Goal: Task Accomplishment & Management: Manage account settings

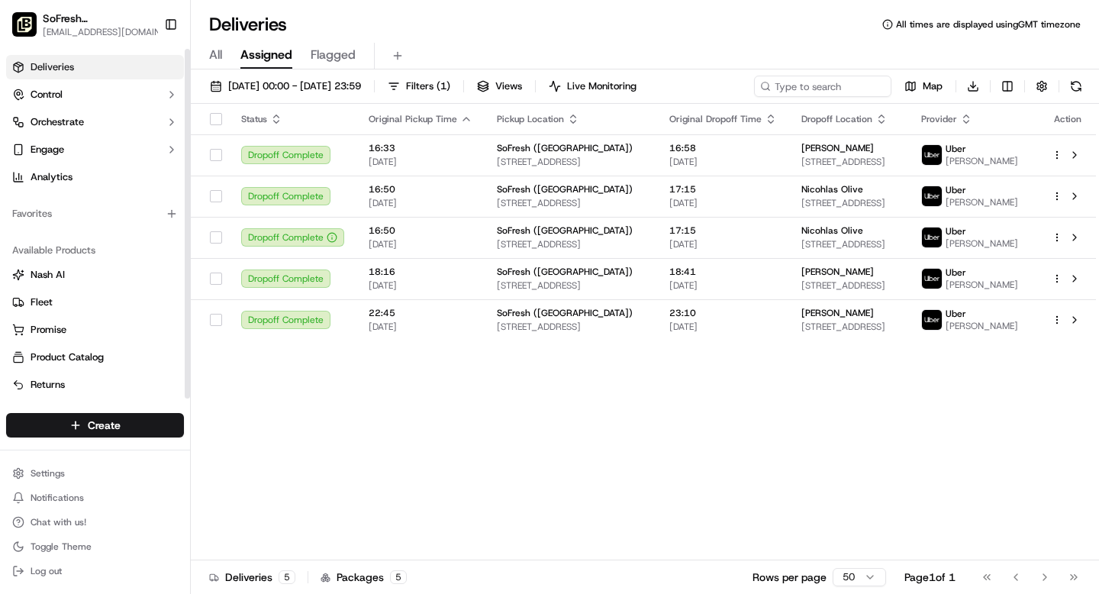
click at [80, 18] on span "SoFresh ([GEOGRAPHIC_DATA])" at bounding box center [99, 18] width 113 height 15
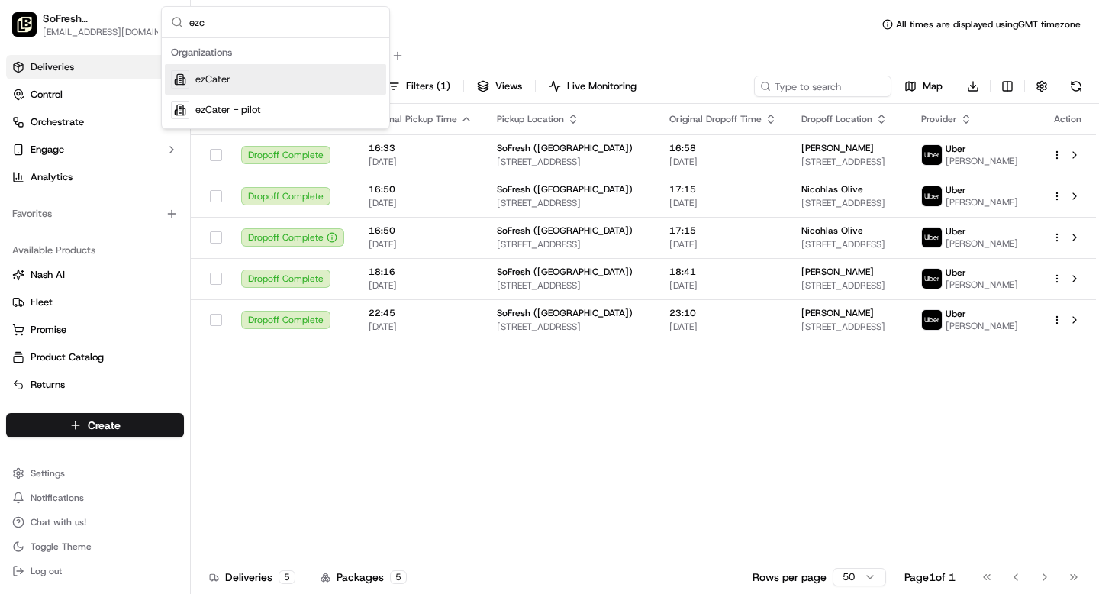
type input "ezc"
click at [228, 79] on span "ezCater" at bounding box center [212, 79] width 35 height 14
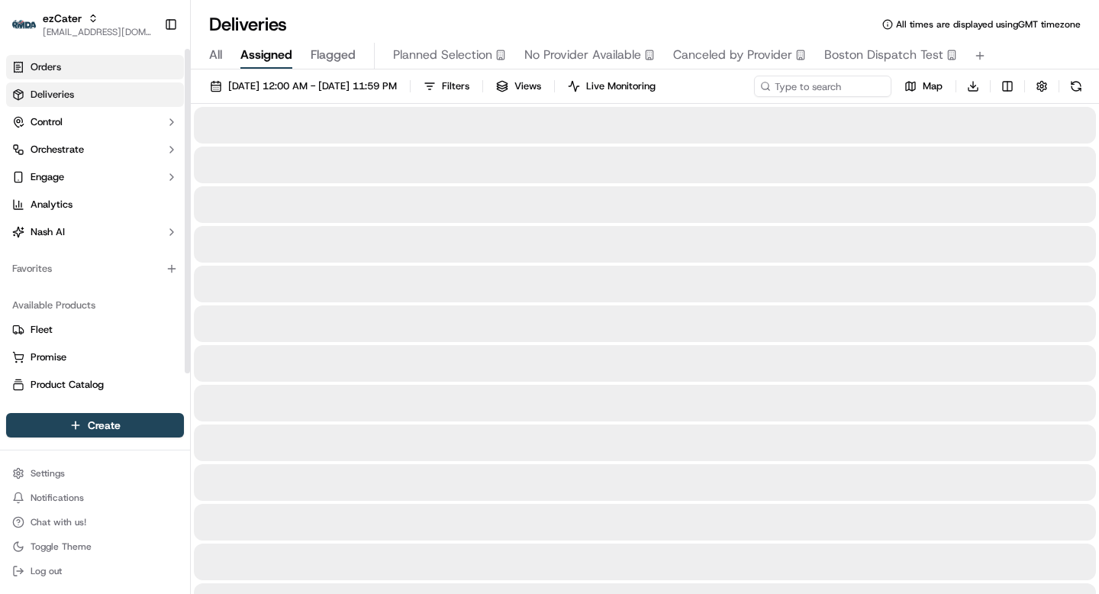
click at [105, 74] on link "Orders" at bounding box center [95, 67] width 178 height 24
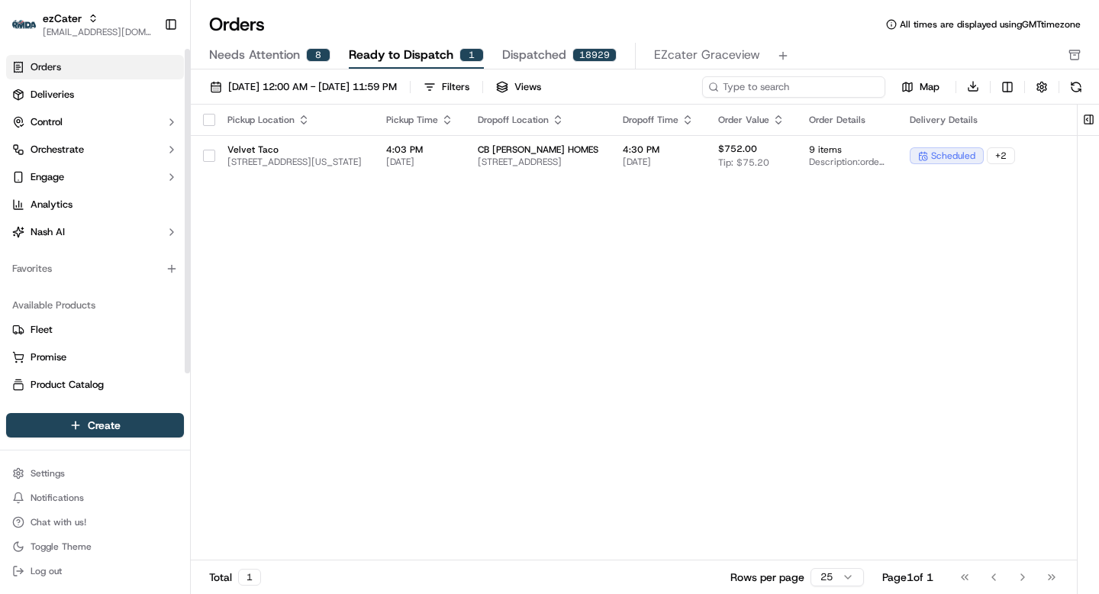
click at [799, 90] on input at bounding box center [793, 86] width 183 height 21
click at [282, 57] on span "Needs Attention" at bounding box center [254, 55] width 91 height 18
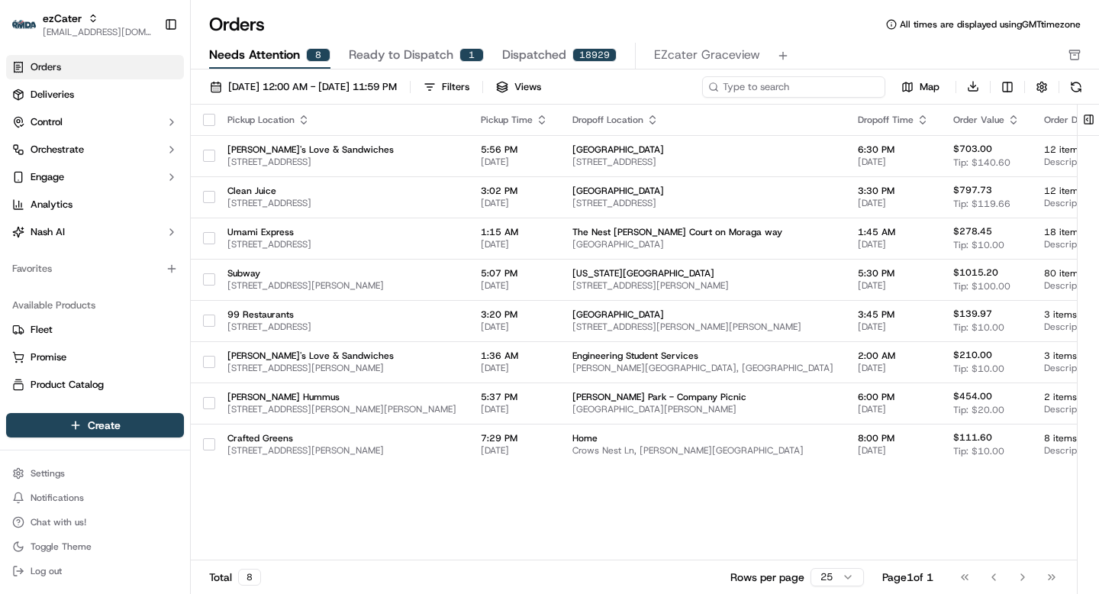
click at [815, 81] on input at bounding box center [793, 86] width 183 height 21
paste input "ord_2vVKP8MLYNx24g2xKrct36"
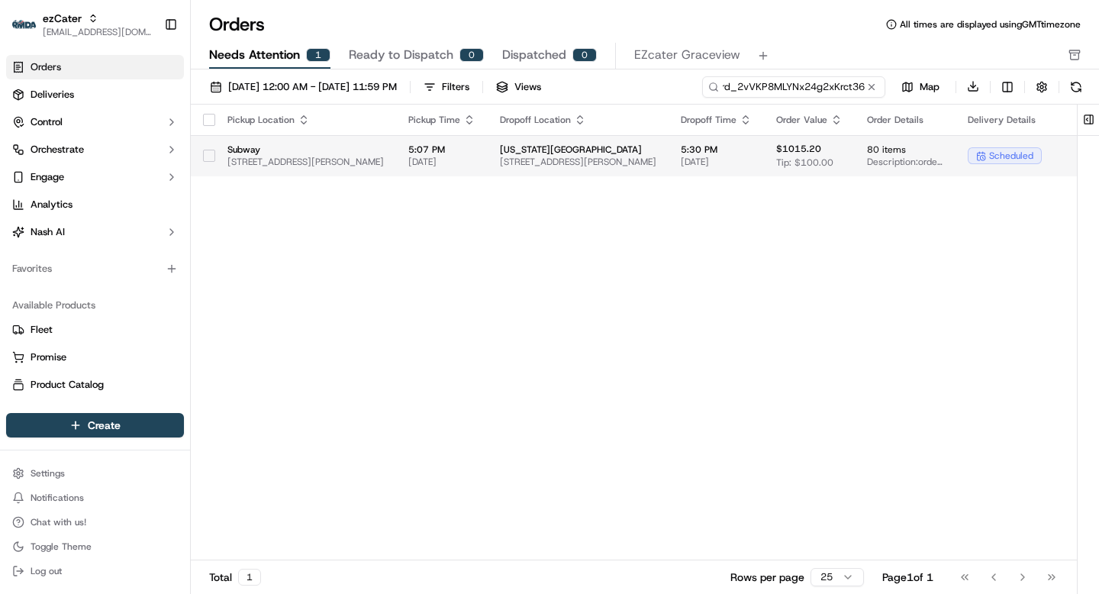
type input "ord_2vVKP8MLYNx24g2xKrct36"
click at [656, 165] on span "[STREET_ADDRESS][PERSON_NAME]" at bounding box center [578, 162] width 156 height 12
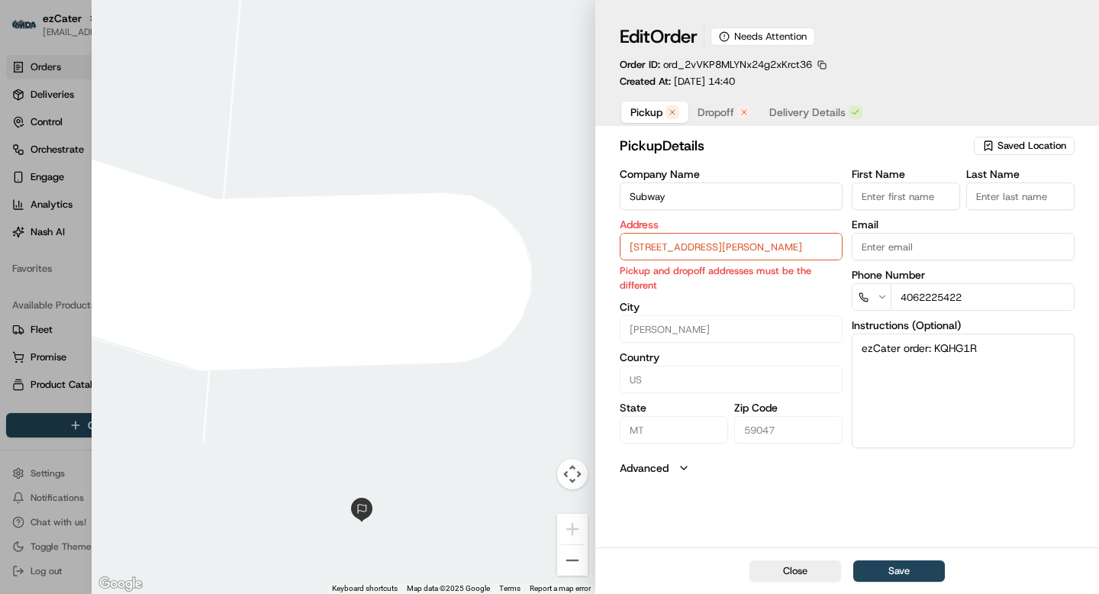
click at [713, 116] on span "Dropoff" at bounding box center [715, 112] width 37 height 15
click at [639, 116] on span "Pickup" at bounding box center [646, 112] width 32 height 15
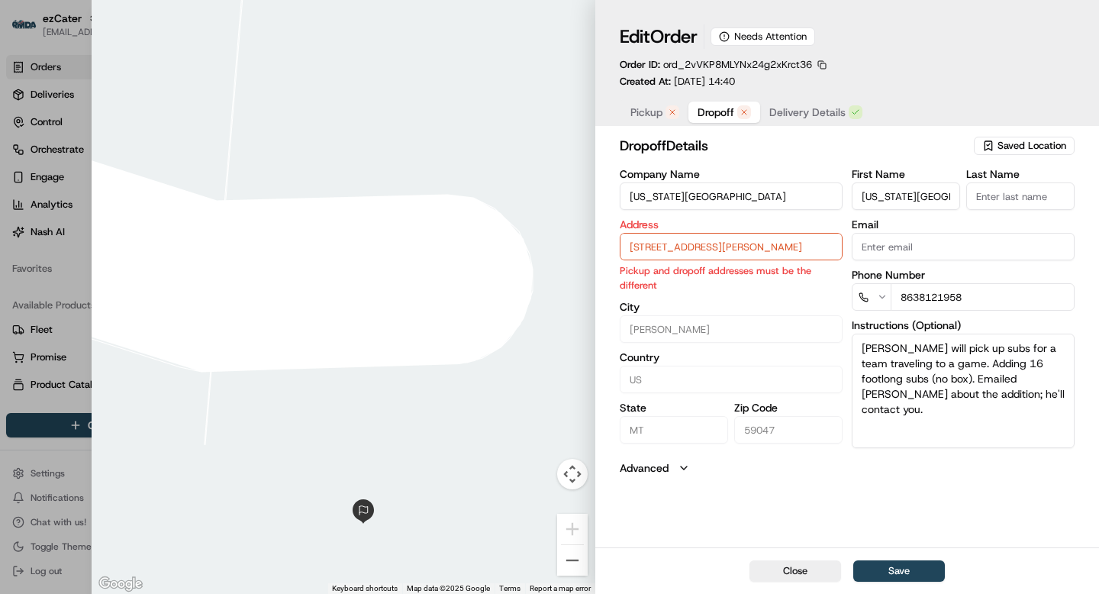
click at [708, 108] on span "Dropoff" at bounding box center [715, 112] width 37 height 15
click at [764, 194] on input "[US_STATE][GEOGRAPHIC_DATA]" at bounding box center [730, 195] width 223 height 27
click at [813, 112] on span "Delivery Details" at bounding box center [807, 112] width 76 height 15
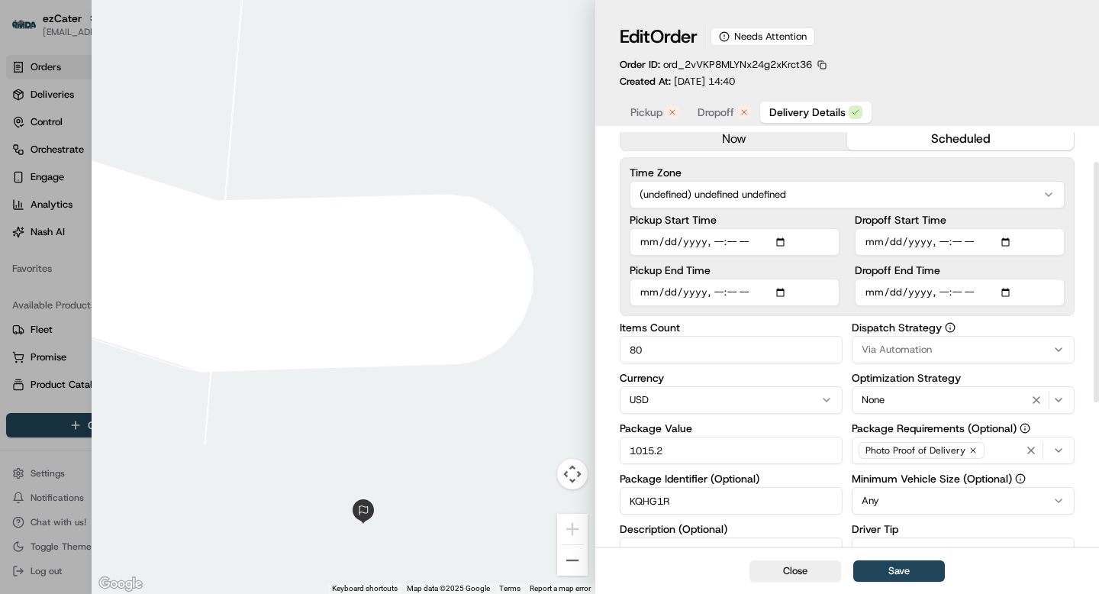
scroll to position [73, 0]
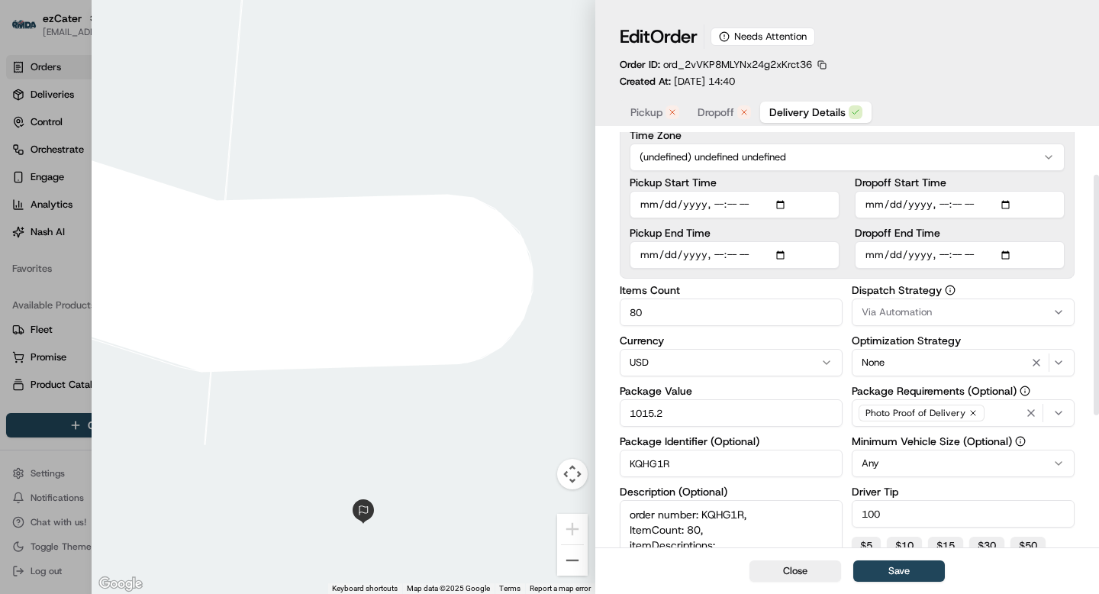
click at [645, 462] on input "KQHG1R" at bounding box center [730, 462] width 223 height 27
click at [639, 472] on input "KQHG1R" at bounding box center [730, 462] width 223 height 27
type input "1"
click at [74, 57] on div at bounding box center [549, 297] width 1099 height 594
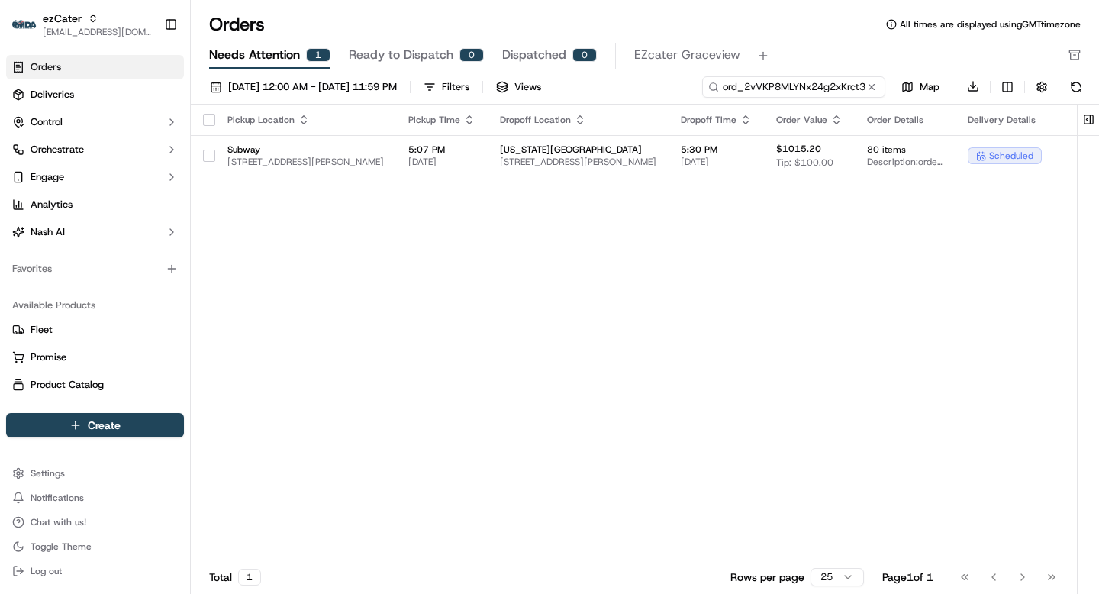
click at [834, 82] on input "ord_2vVKP8MLYNx24g2xKrct36" at bounding box center [793, 86] width 183 height 21
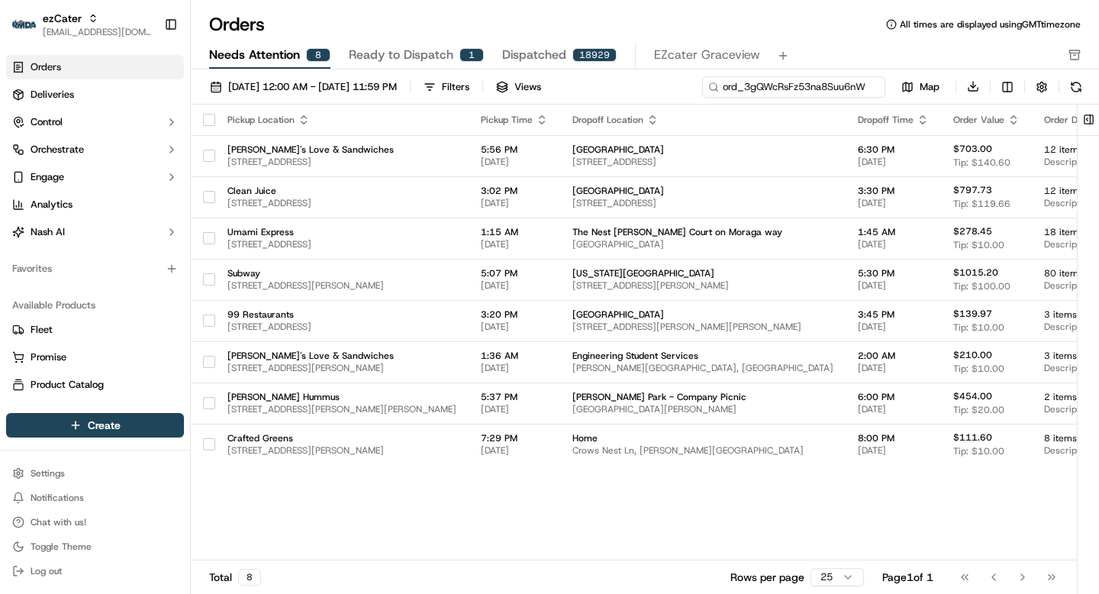
scroll to position [0, 13]
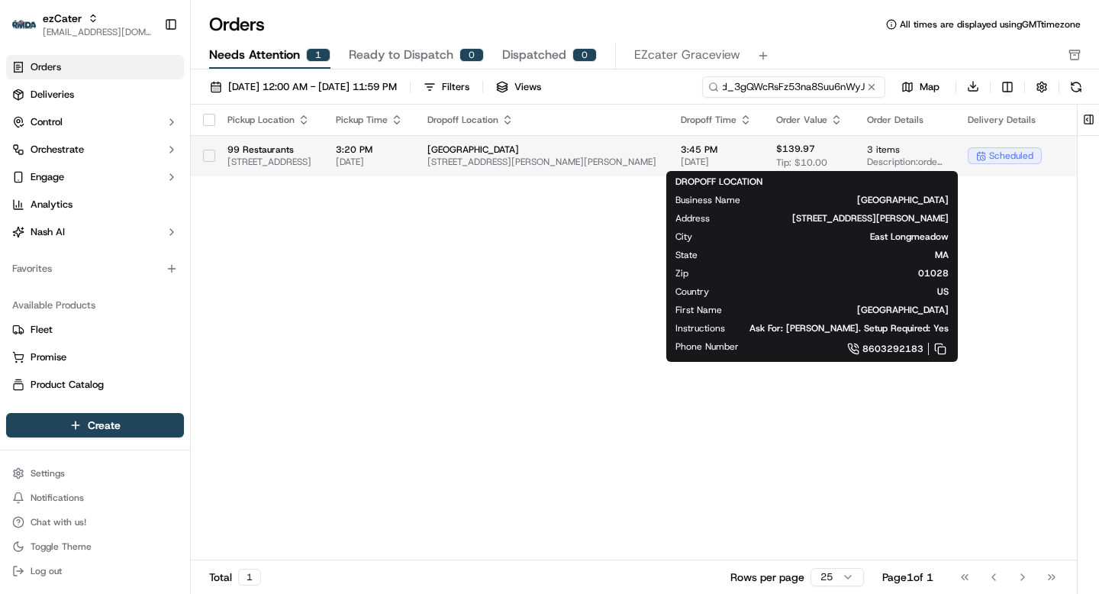
type input "ord_3gQWcRsFz53na8Suu6nWyJ"
click at [656, 158] on span "[STREET_ADDRESS][PERSON_NAME][PERSON_NAME]" at bounding box center [541, 162] width 229 height 12
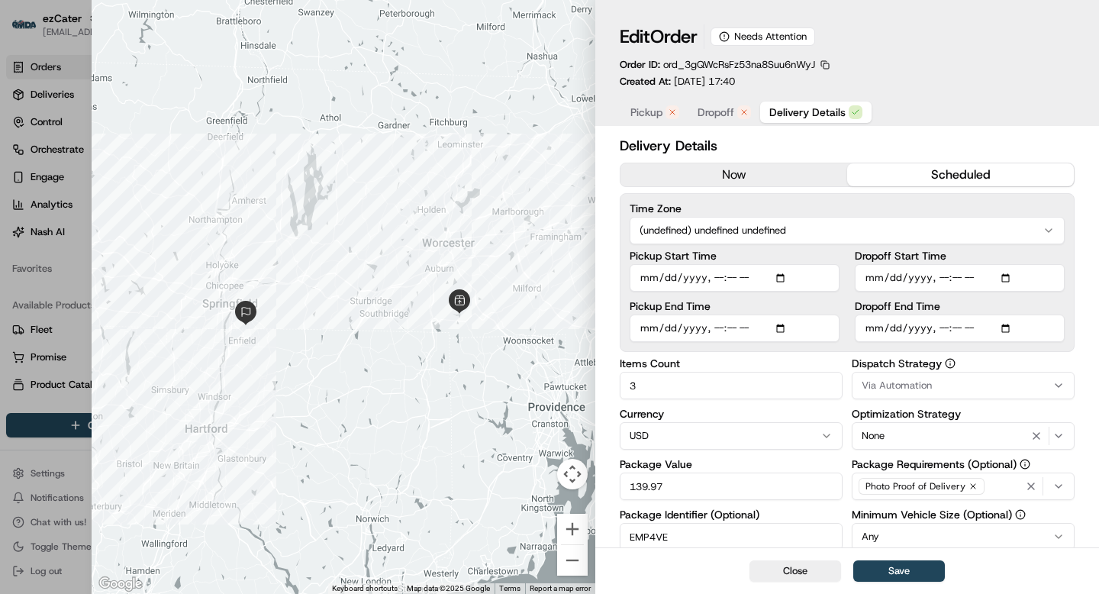
click at [644, 115] on span "Pickup" at bounding box center [646, 112] width 32 height 15
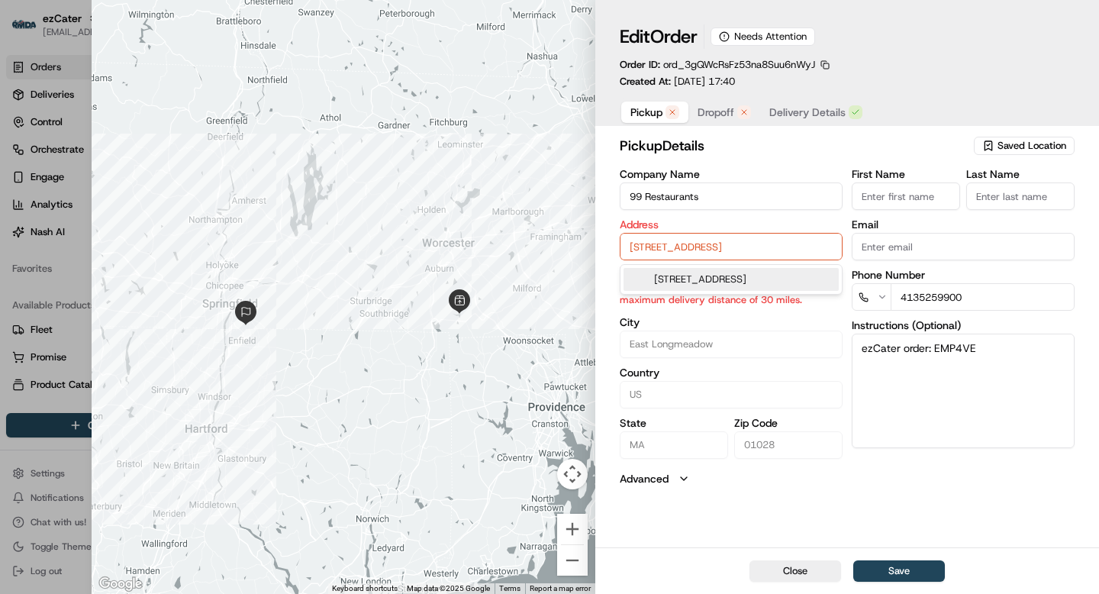
click at [779, 252] on input "[STREET_ADDRESS]" at bounding box center [730, 246] width 223 height 27
click at [764, 247] on input "[STREET_ADDRESS]" at bounding box center [730, 246] width 223 height 27
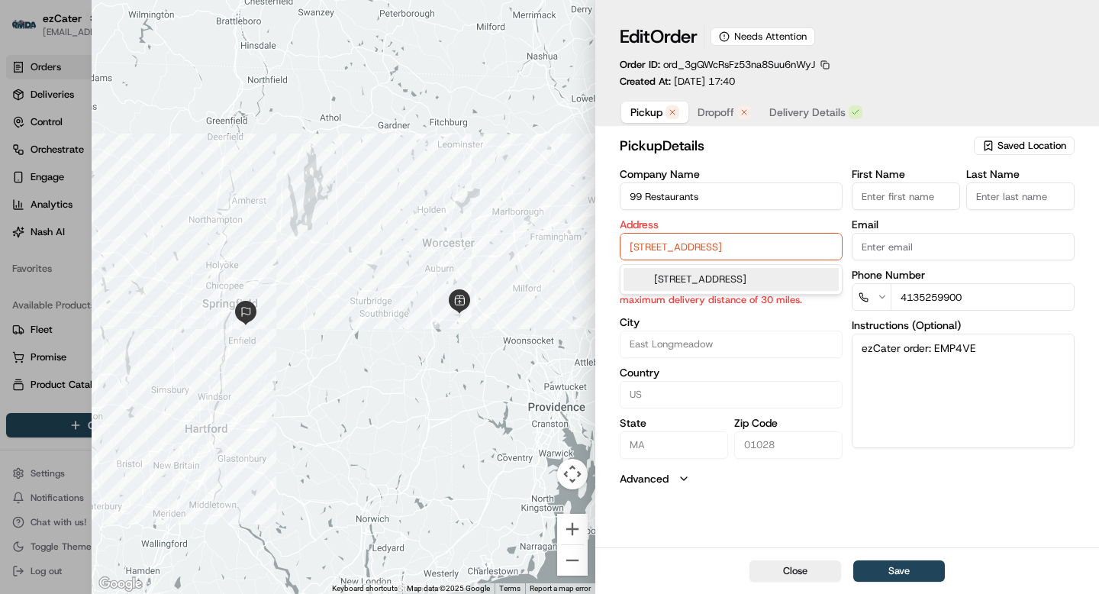
click at [689, 246] on input "[STREET_ADDRESS]" at bounding box center [730, 246] width 223 height 27
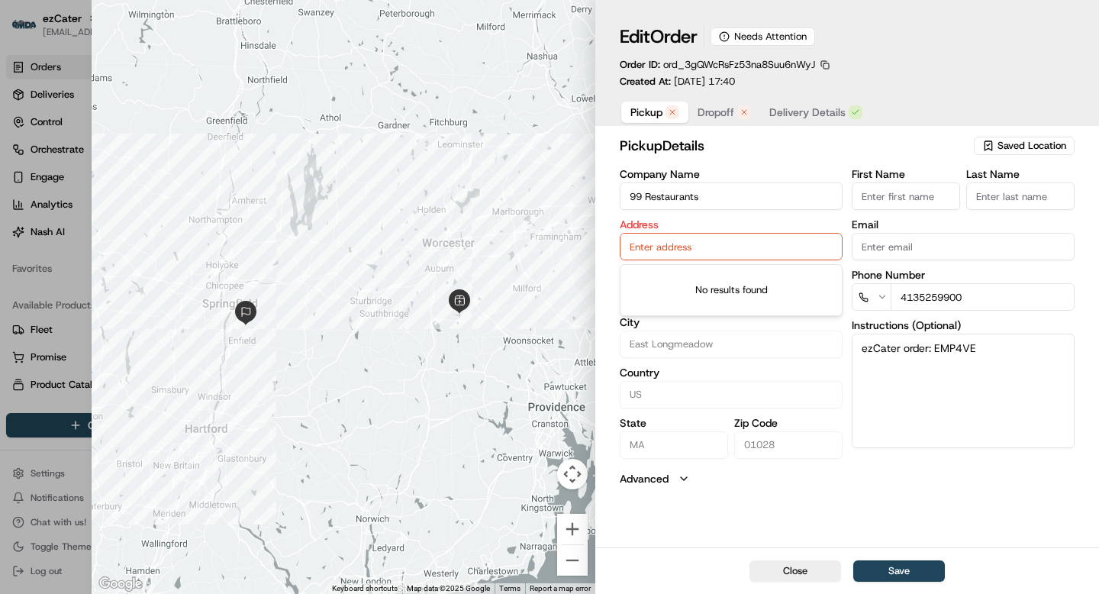
paste input "[STREET_ADDRESS]"
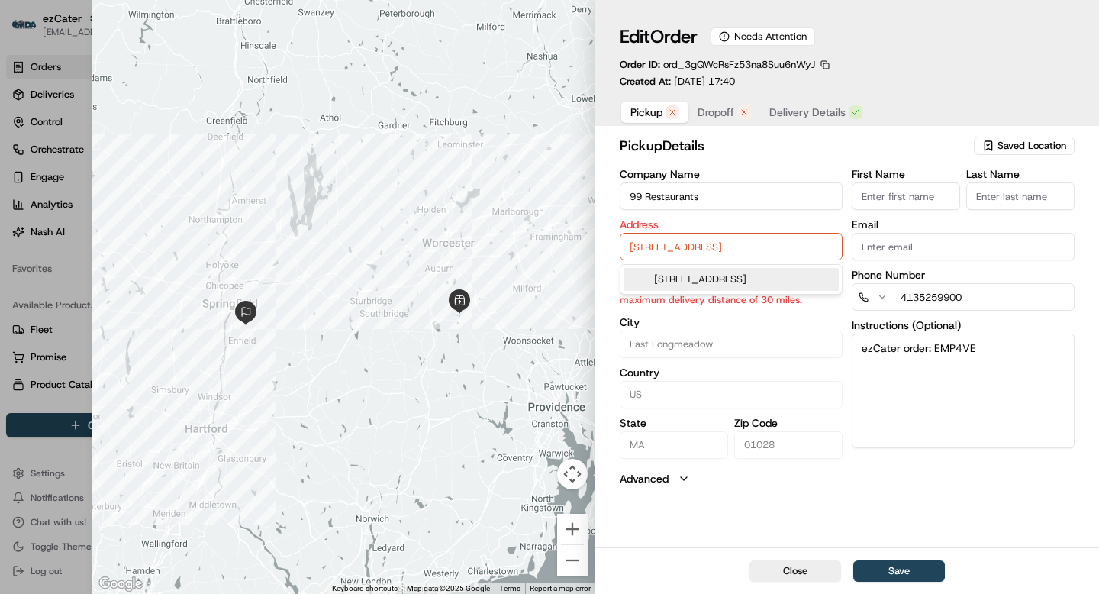
click at [741, 285] on div "[STREET_ADDRESS]" at bounding box center [730, 279] width 215 height 23
type input "[STREET_ADDRESS]"
type input "[GEOGRAPHIC_DATA]"
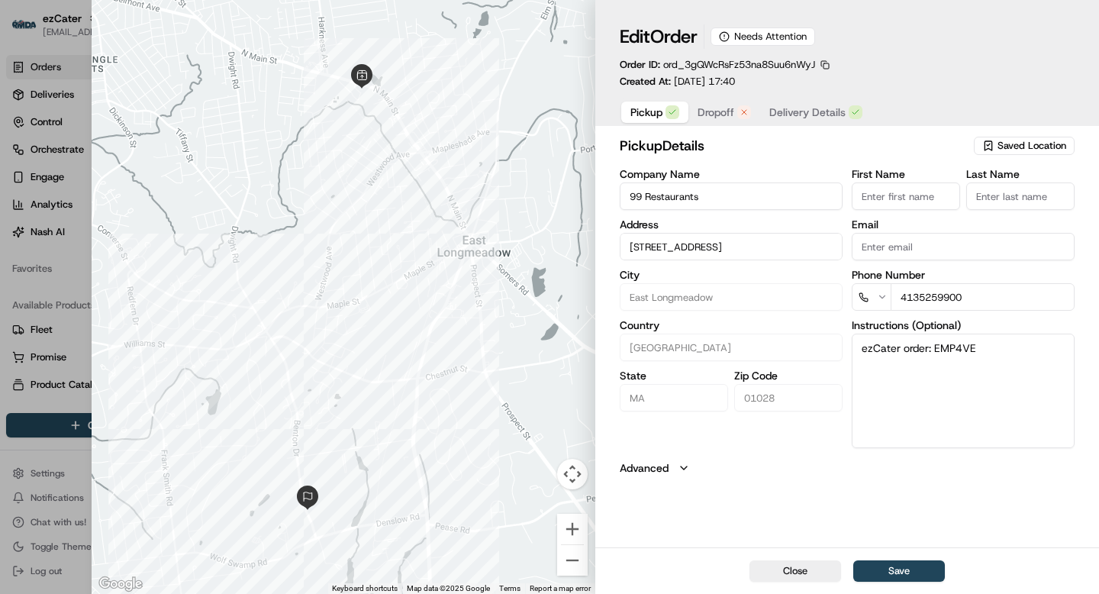
click at [728, 246] on input "[STREET_ADDRESS]" at bounding box center [730, 246] width 223 height 27
type input "[STREET_ADDRESS]"
click at [744, 317] on div "Company Name 99 Restaurants Address [STREET_ADDRESS] City [GEOGRAPHIC_DATA] [GE…" at bounding box center [730, 308] width 223 height 279
click at [714, 115] on span "Dropoff" at bounding box center [715, 112] width 37 height 15
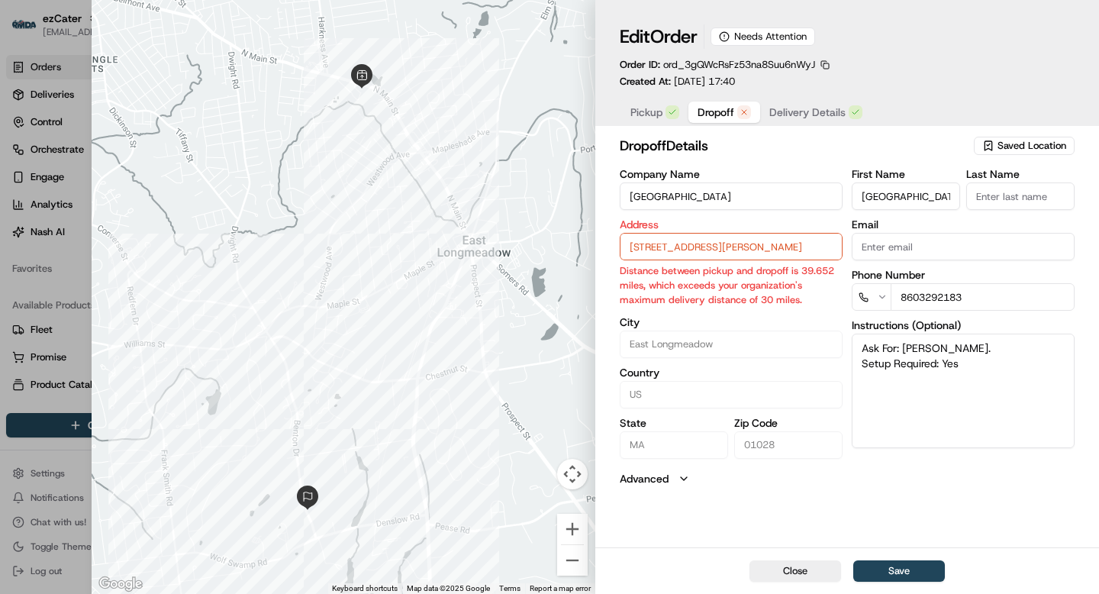
click at [683, 253] on input "[STREET_ADDRESS][PERSON_NAME]" at bounding box center [730, 246] width 223 height 27
click at [784, 200] on input "[GEOGRAPHIC_DATA]" at bounding box center [730, 195] width 223 height 27
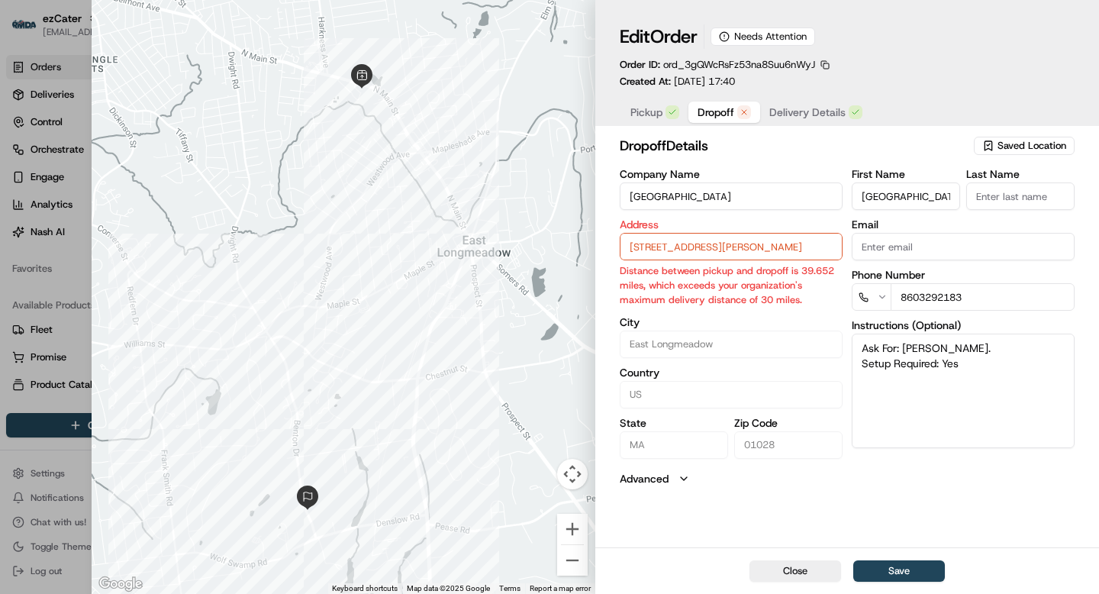
click at [784, 200] on input "[GEOGRAPHIC_DATA]" at bounding box center [730, 195] width 223 height 27
click at [979, 376] on textarea "Ask For: [PERSON_NAME]. Setup Required: Yes" at bounding box center [962, 390] width 223 height 114
type textarea "Ask For: [PERSON_NAME]. Setup Required: Yes suite 106"
click at [758, 243] on input "[STREET_ADDRESS][PERSON_NAME]" at bounding box center [730, 246] width 223 height 27
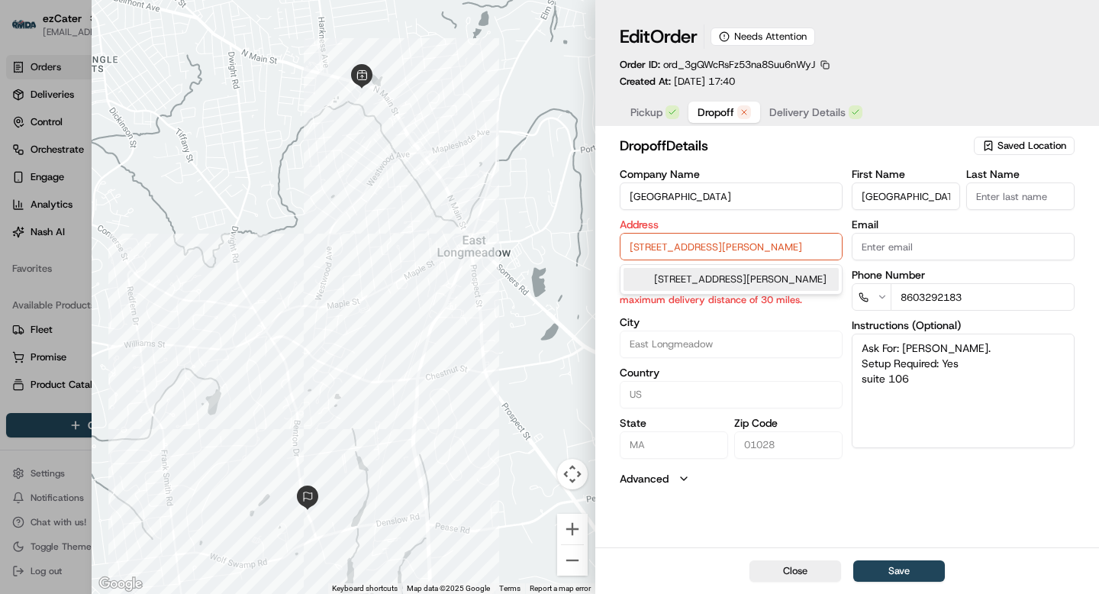
click at [758, 243] on input "[STREET_ADDRESS][PERSON_NAME]" at bounding box center [730, 246] width 223 height 27
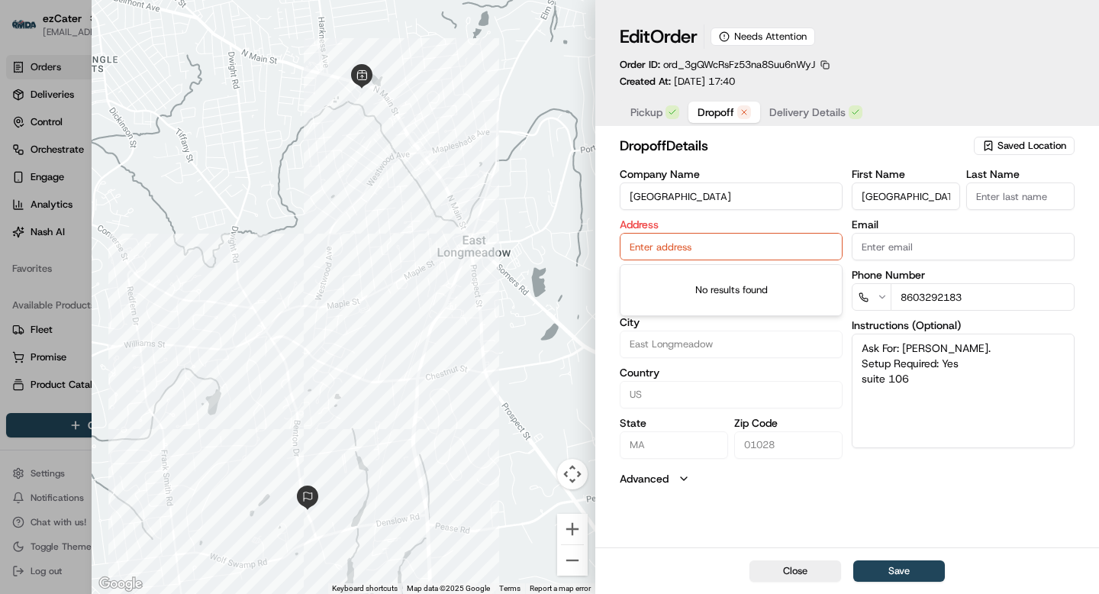
paste input "[STREET_ADDRESS][PERSON_NAME]"
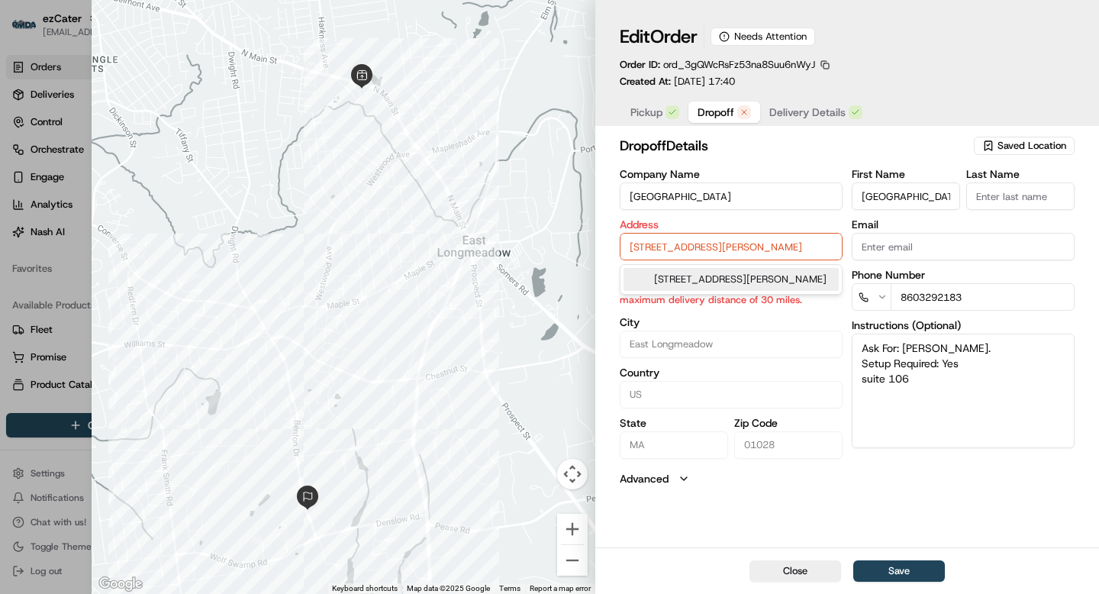
click at [734, 282] on div "[STREET_ADDRESS][PERSON_NAME]" at bounding box center [730, 279] width 215 height 23
type input "[STREET_ADDRESS][PERSON_NAME]"
type input "[GEOGRAPHIC_DATA]"
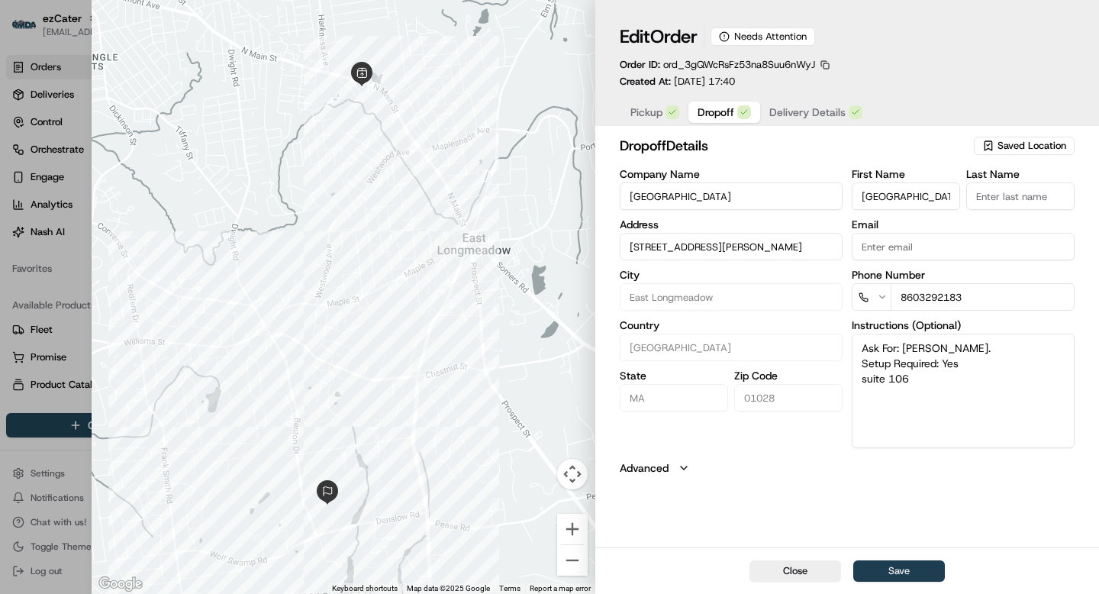
type input "[STREET_ADDRESS][PERSON_NAME]"
click at [919, 568] on button "Save" at bounding box center [899, 570] width 92 height 21
type input "+1"
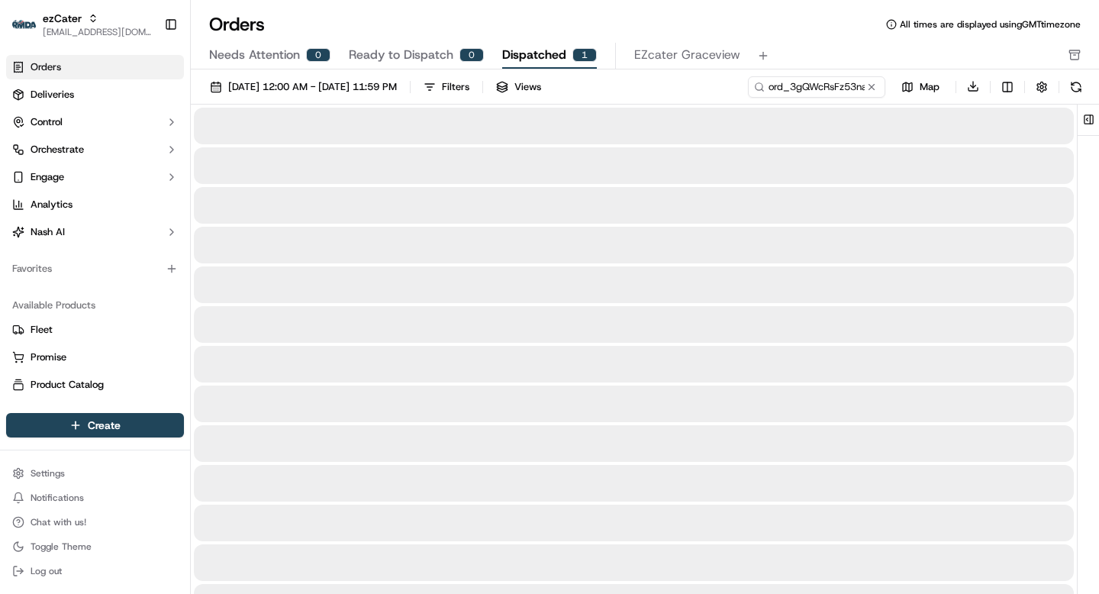
click at [550, 56] on span "Dispatched" at bounding box center [534, 55] width 64 height 18
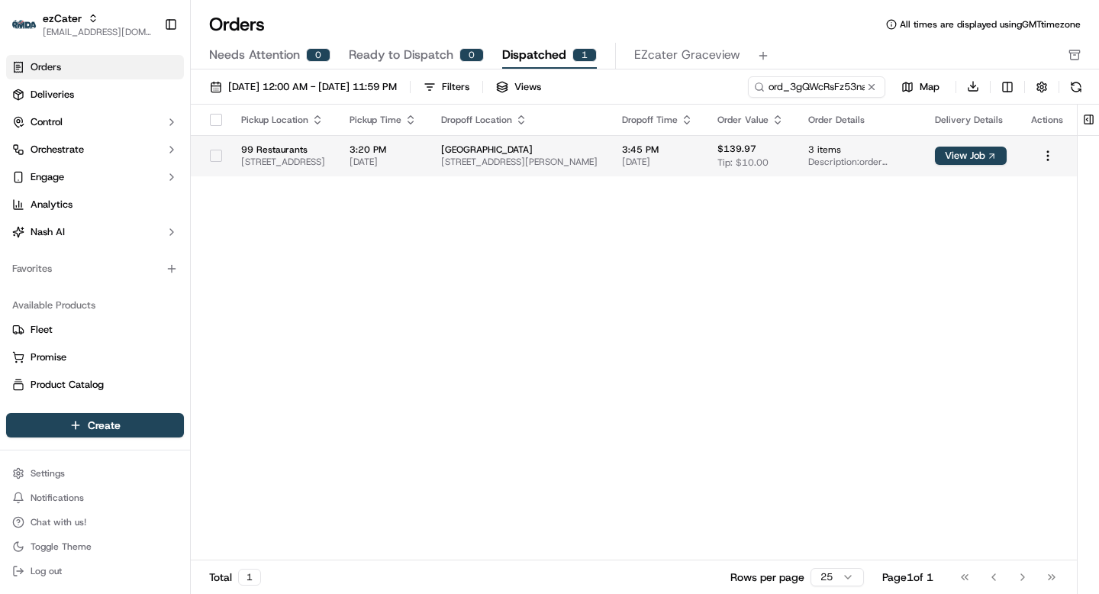
click at [597, 156] on span "[STREET_ADDRESS][PERSON_NAME]" at bounding box center [519, 162] width 156 height 12
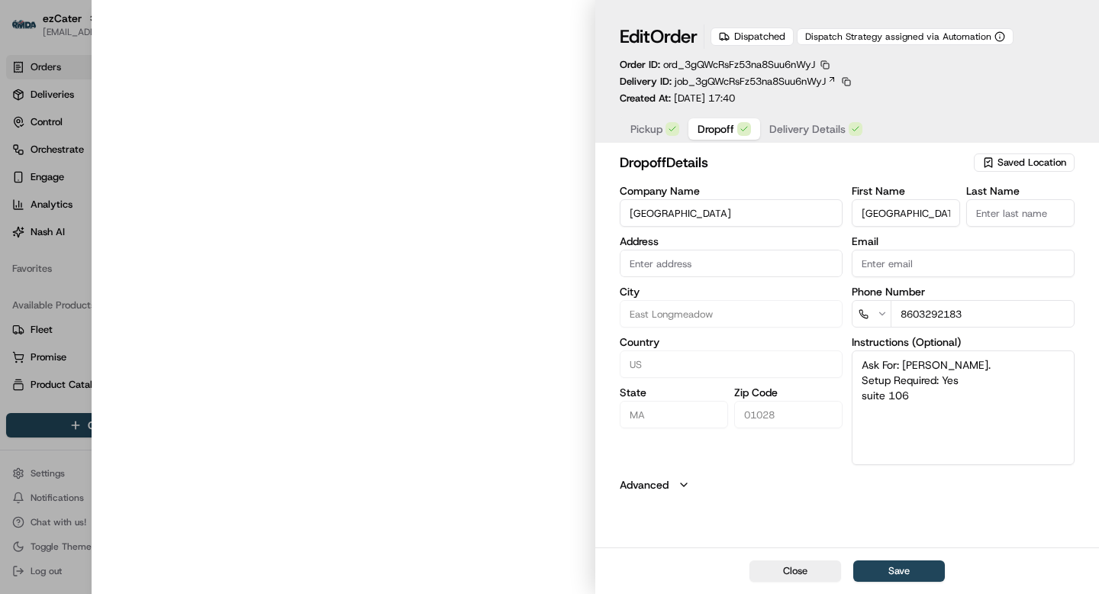
type input "[STREET_ADDRESS][PERSON_NAME]"
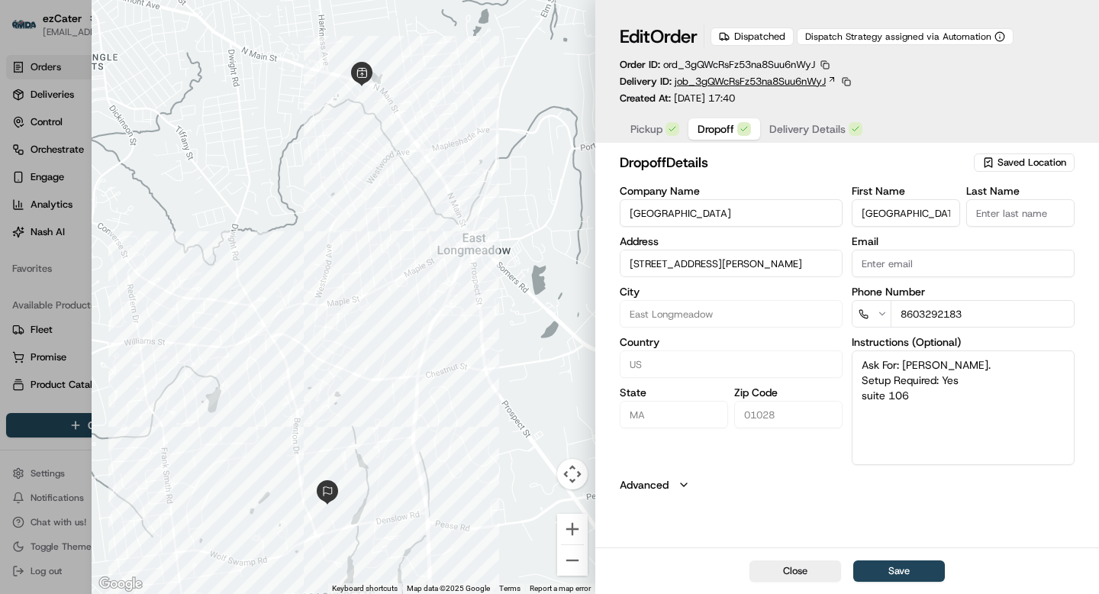
click at [829, 78] on icon at bounding box center [831, 79] width 9 height 9
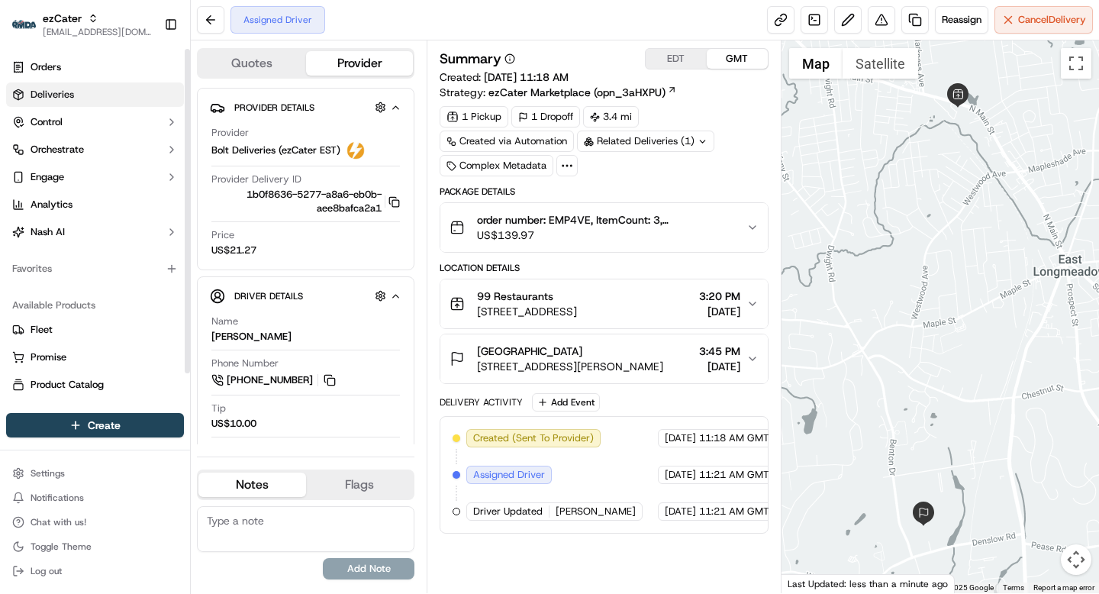
click at [57, 92] on span "Deliveries" at bounding box center [52, 95] width 43 height 14
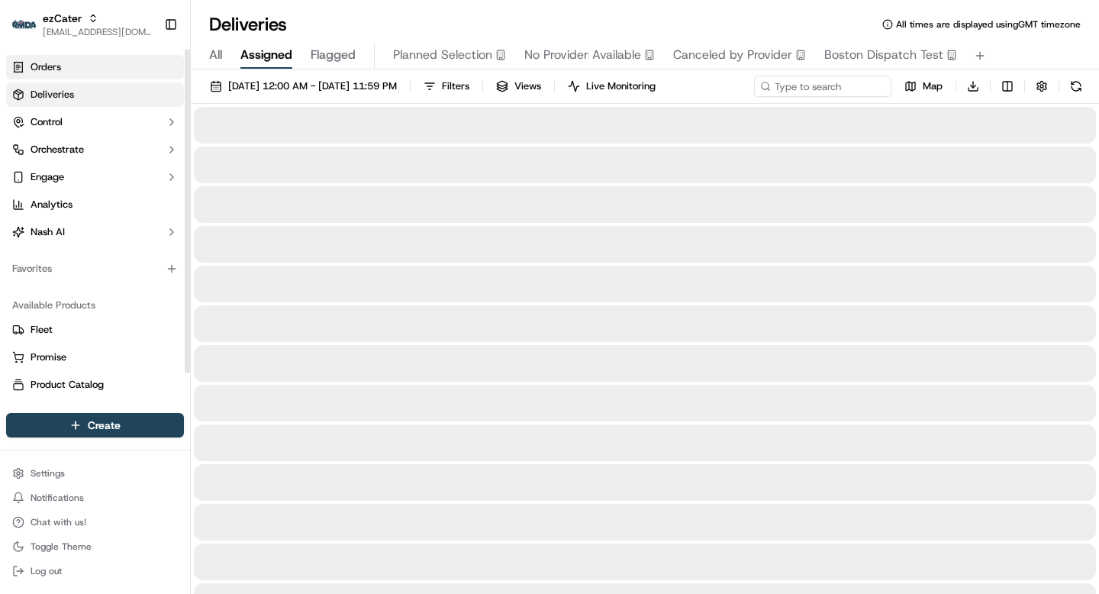
click at [46, 68] on span "Orders" at bounding box center [46, 67] width 31 height 14
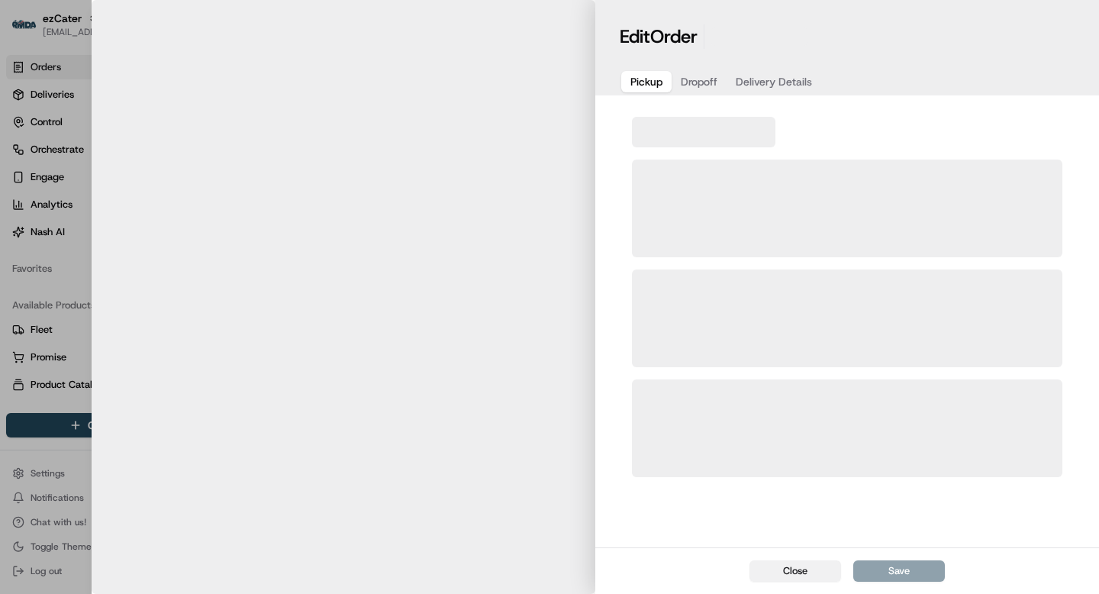
click at [793, 569] on button "Close" at bounding box center [795, 570] width 92 height 21
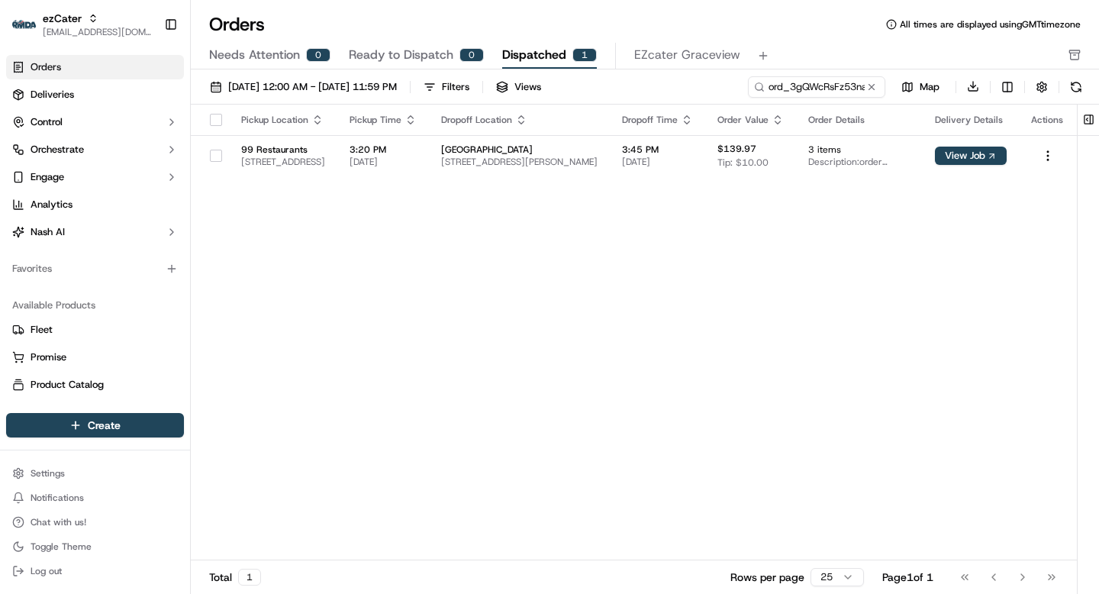
click at [287, 57] on span "Needs Attention" at bounding box center [254, 55] width 91 height 18
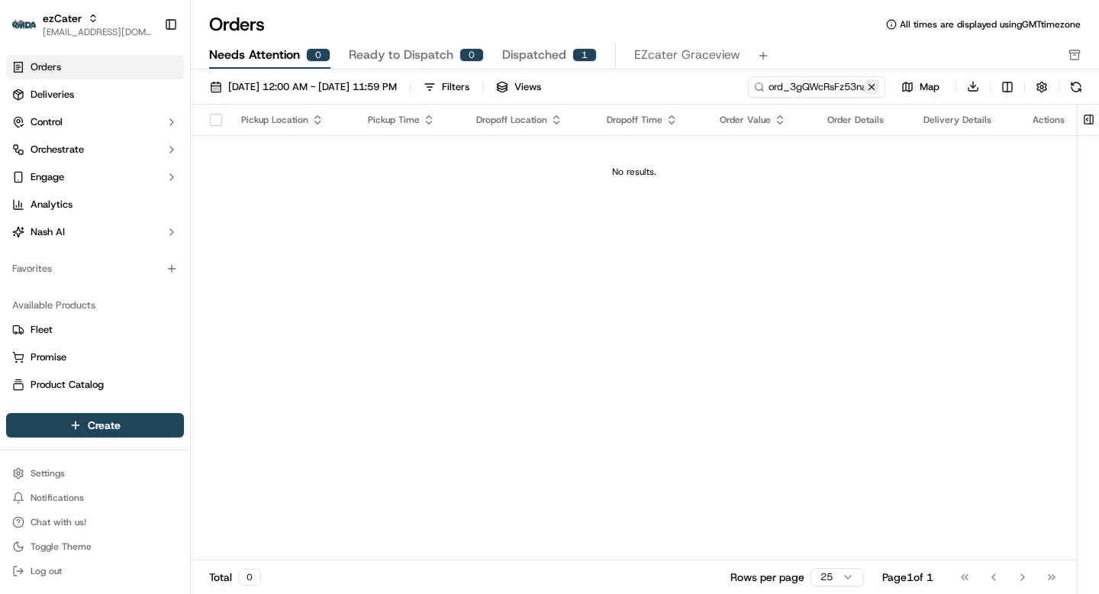
click at [872, 83] on button at bounding box center [871, 86] width 15 height 15
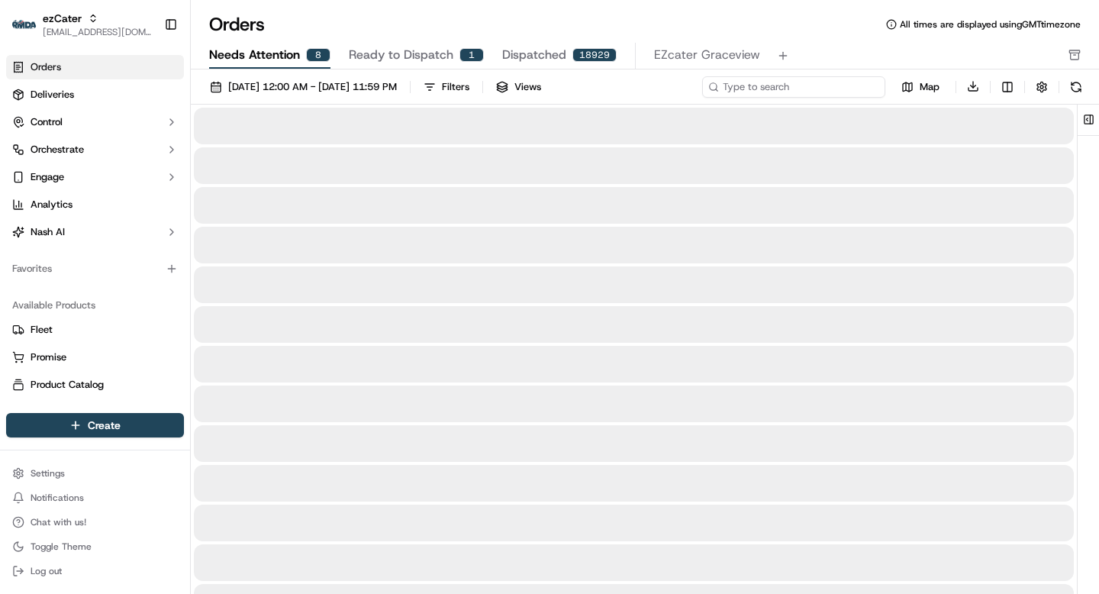
click at [825, 86] on input at bounding box center [793, 86] width 183 height 21
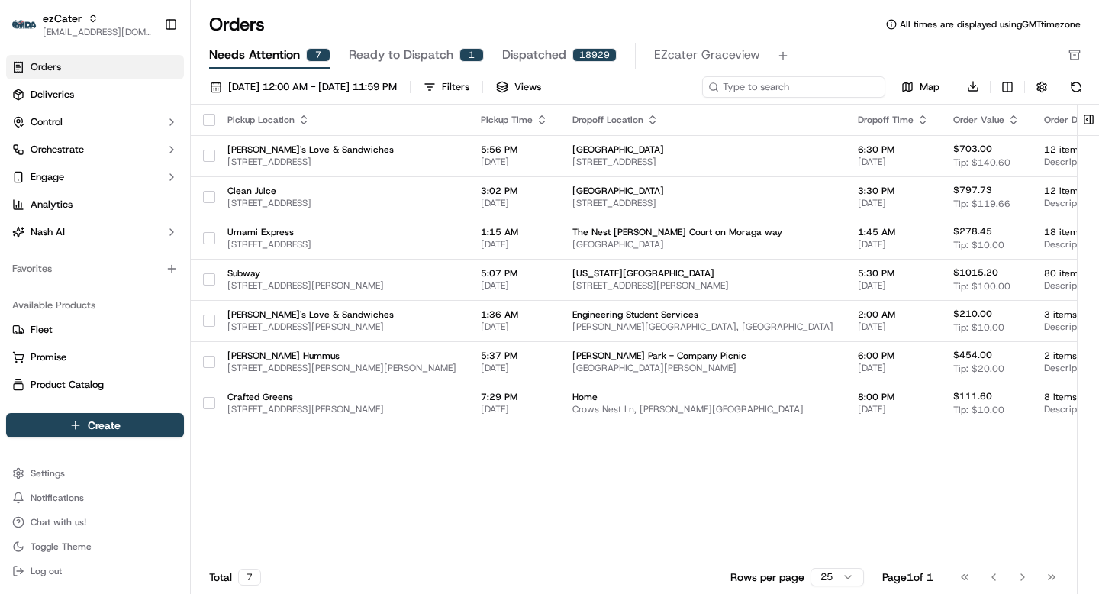
paste input "ord_4xeczcAdx2KLoEFU4AroZa"
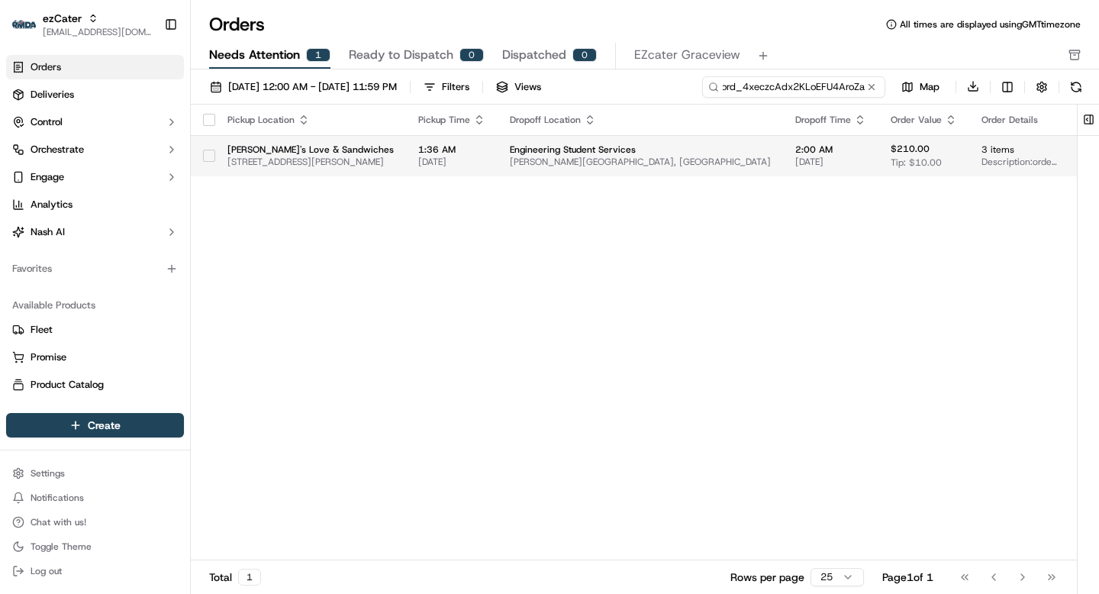
type input "ord_4xeczcAdx2KLoEFU4AroZa"
click at [613, 166] on span "[PERSON_NAME][GEOGRAPHIC_DATA], [GEOGRAPHIC_DATA]" at bounding box center [640, 162] width 261 height 12
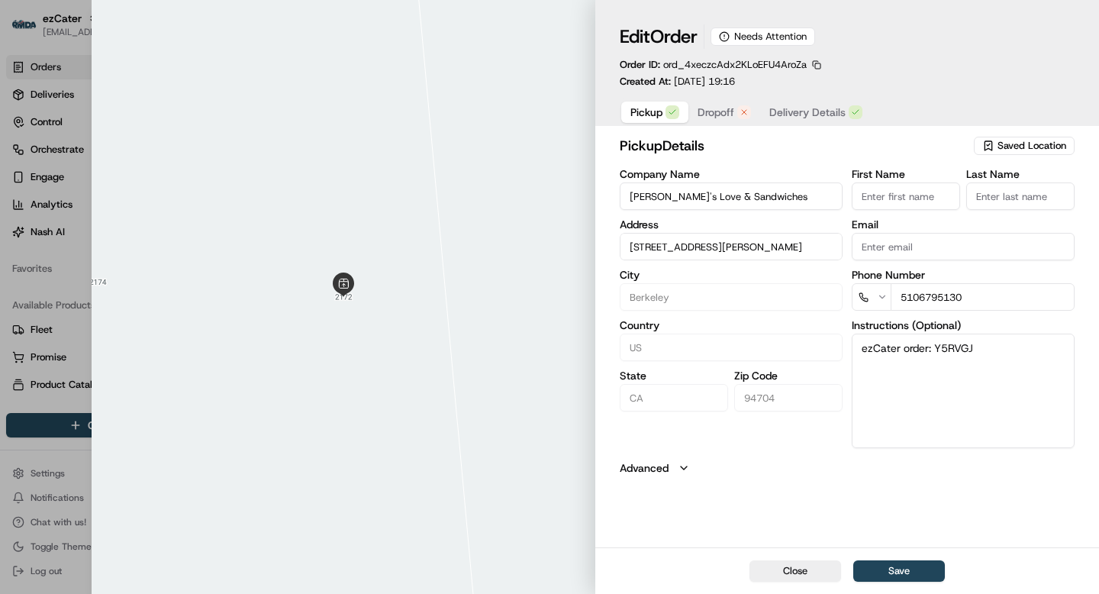
click at [721, 104] on button "Dropoff" at bounding box center [724, 111] width 72 height 21
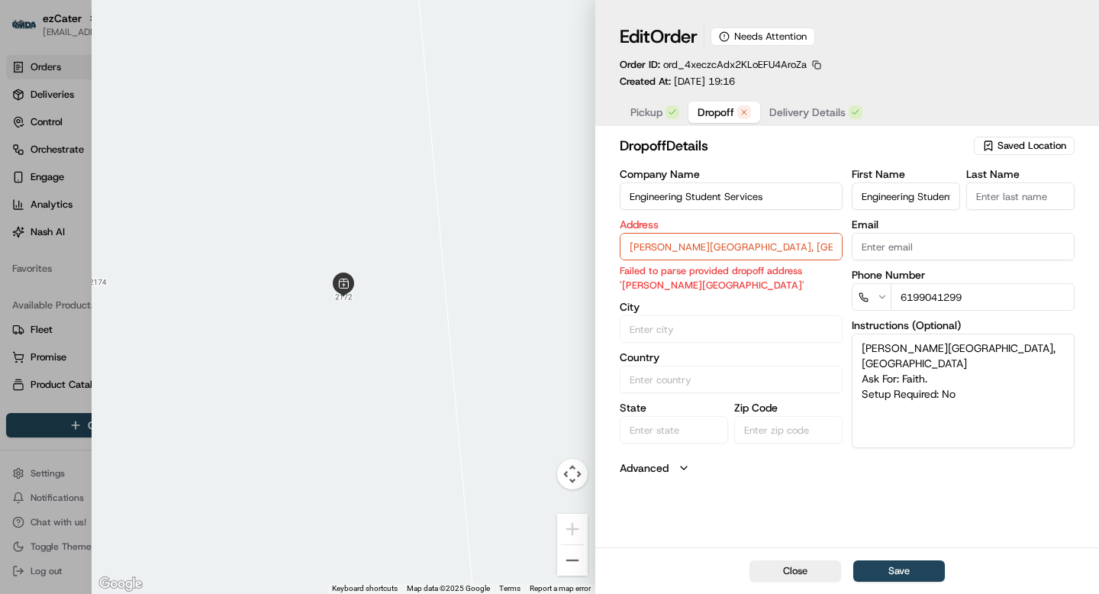
click at [704, 249] on input "[PERSON_NAME][GEOGRAPHIC_DATA], [GEOGRAPHIC_DATA]" at bounding box center [730, 246] width 223 height 27
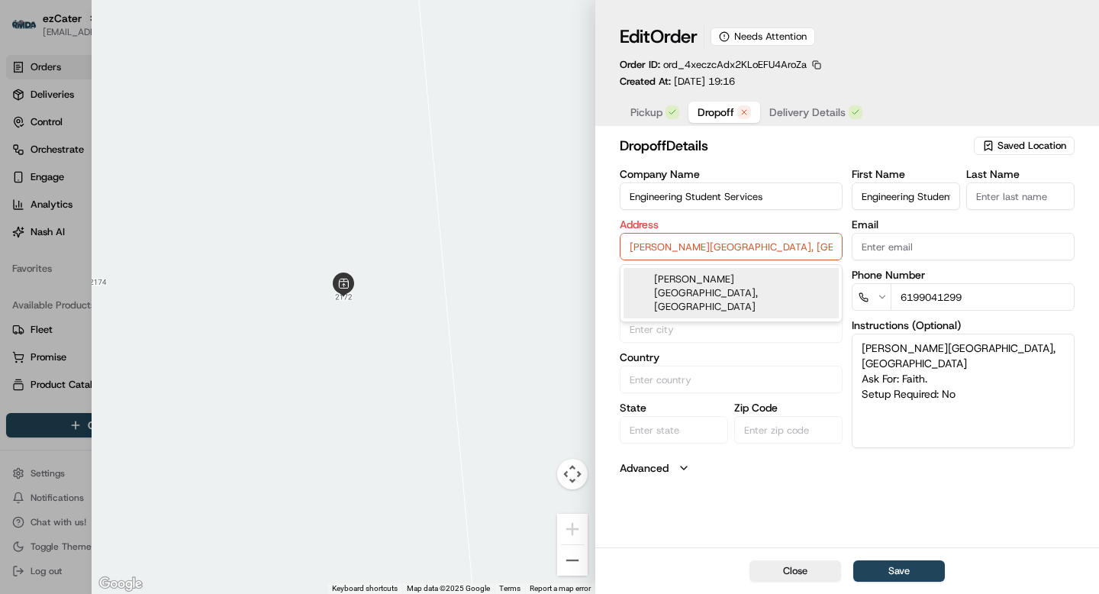
click at [704, 249] on input "[PERSON_NAME][GEOGRAPHIC_DATA], [GEOGRAPHIC_DATA]" at bounding box center [730, 246] width 223 height 27
click at [699, 290] on div "[PERSON_NAME][GEOGRAPHIC_DATA], [GEOGRAPHIC_DATA]" at bounding box center [730, 293] width 215 height 50
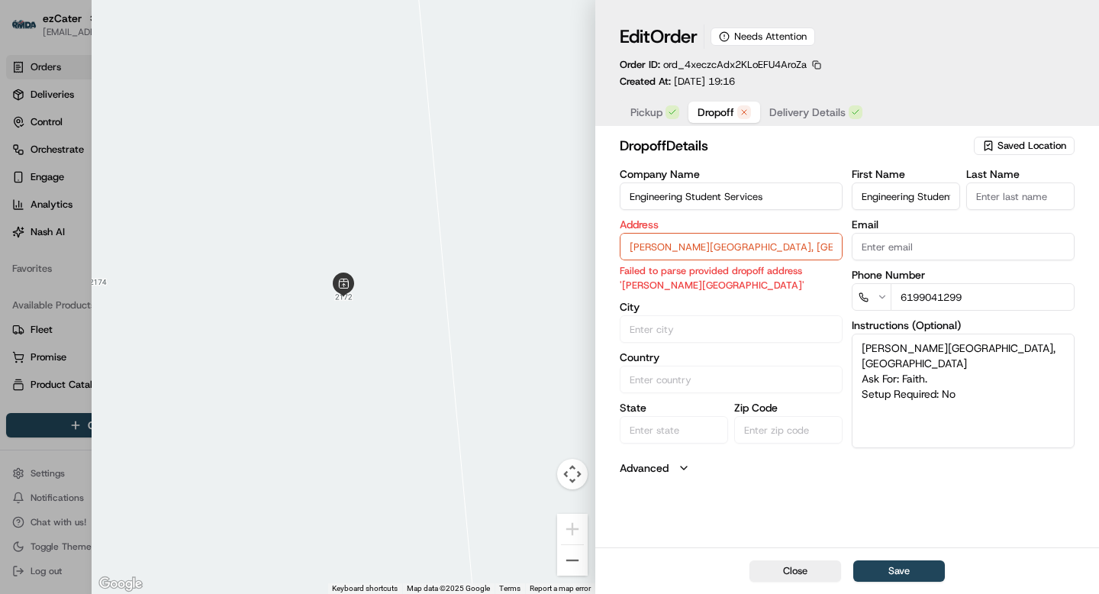
type input "Berkeley"
type input "[GEOGRAPHIC_DATA]"
type input "CA"
type input "94709"
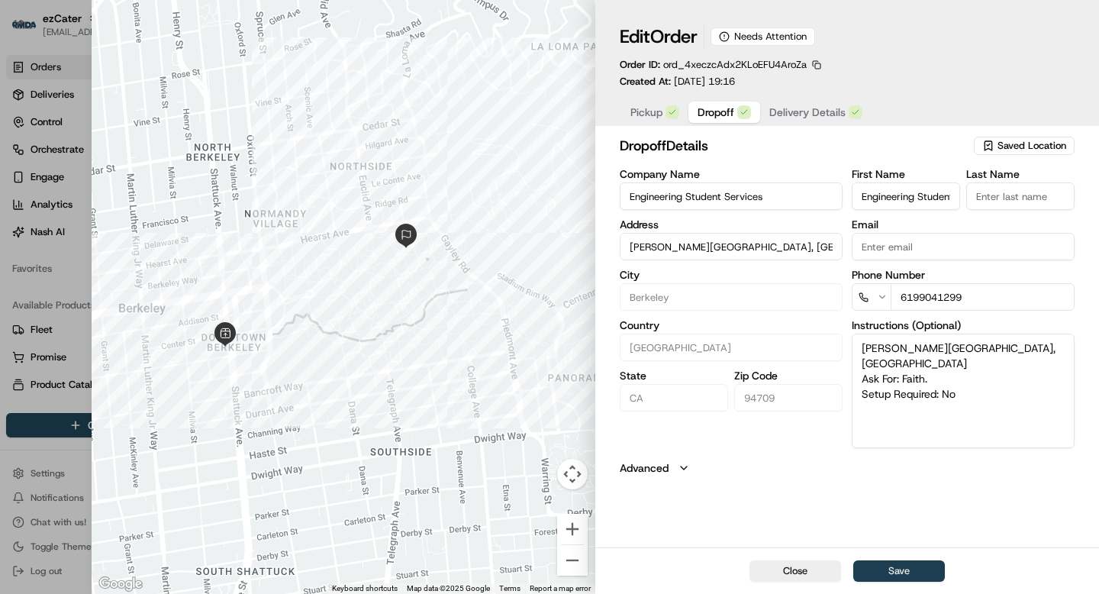
click at [912, 565] on button "Save" at bounding box center [899, 570] width 92 height 21
type input "+1"
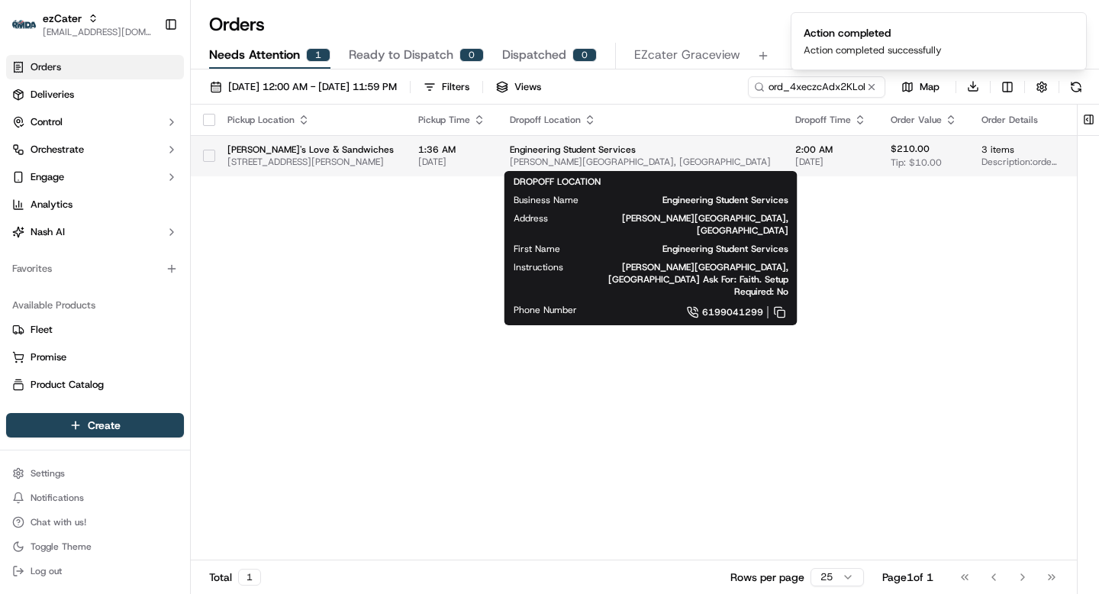
click at [643, 149] on span "Engineering Student Services" at bounding box center [640, 149] width 261 height 12
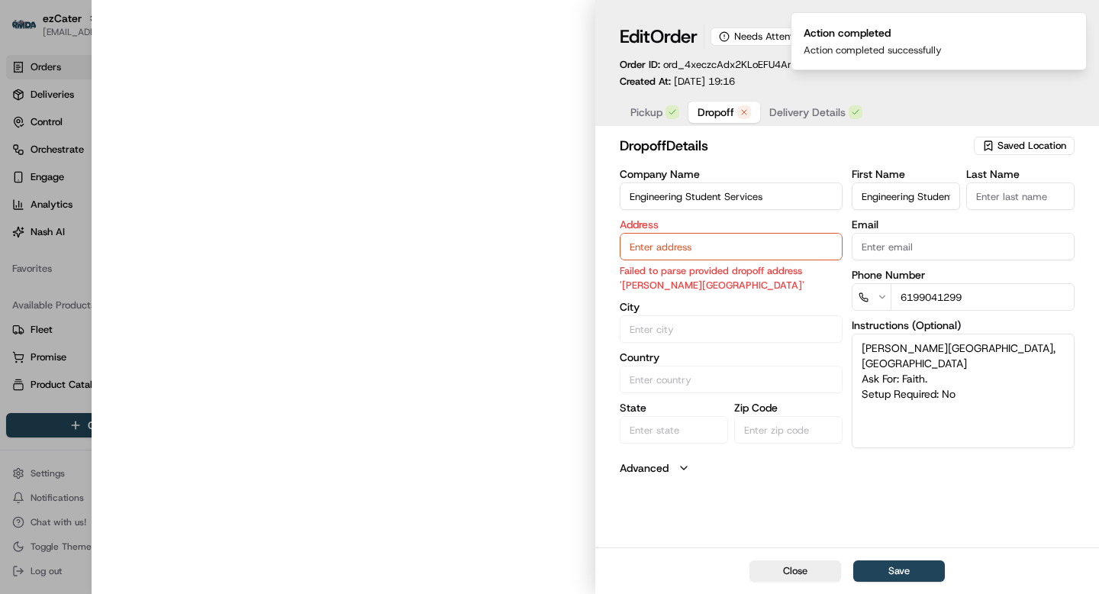
type input "[PERSON_NAME][GEOGRAPHIC_DATA], [GEOGRAPHIC_DATA]"
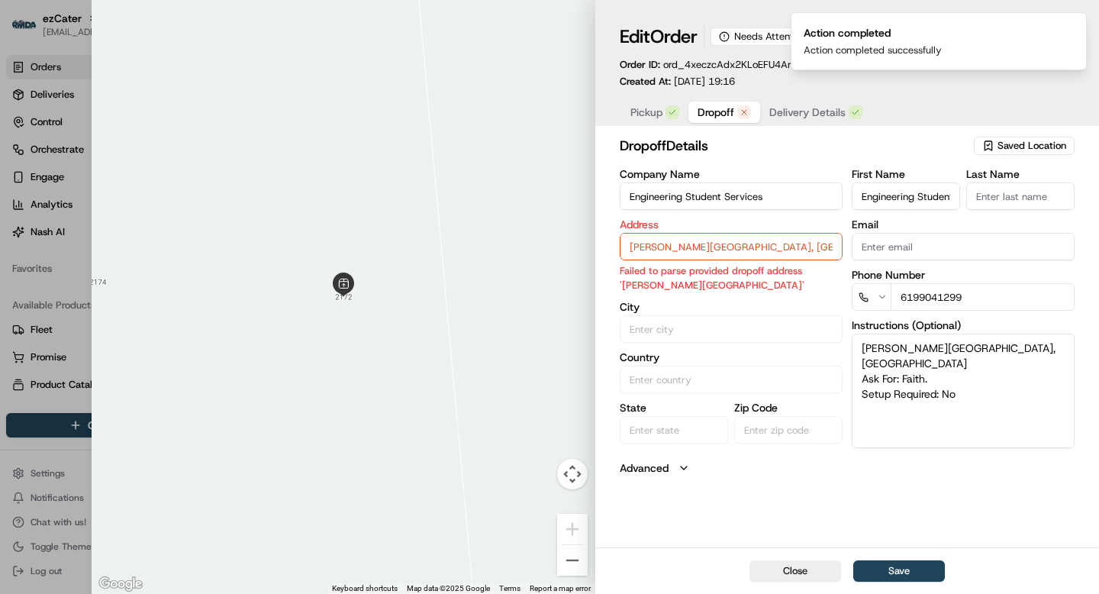
click at [690, 249] on input "[PERSON_NAME][GEOGRAPHIC_DATA], [GEOGRAPHIC_DATA]" at bounding box center [730, 246] width 223 height 27
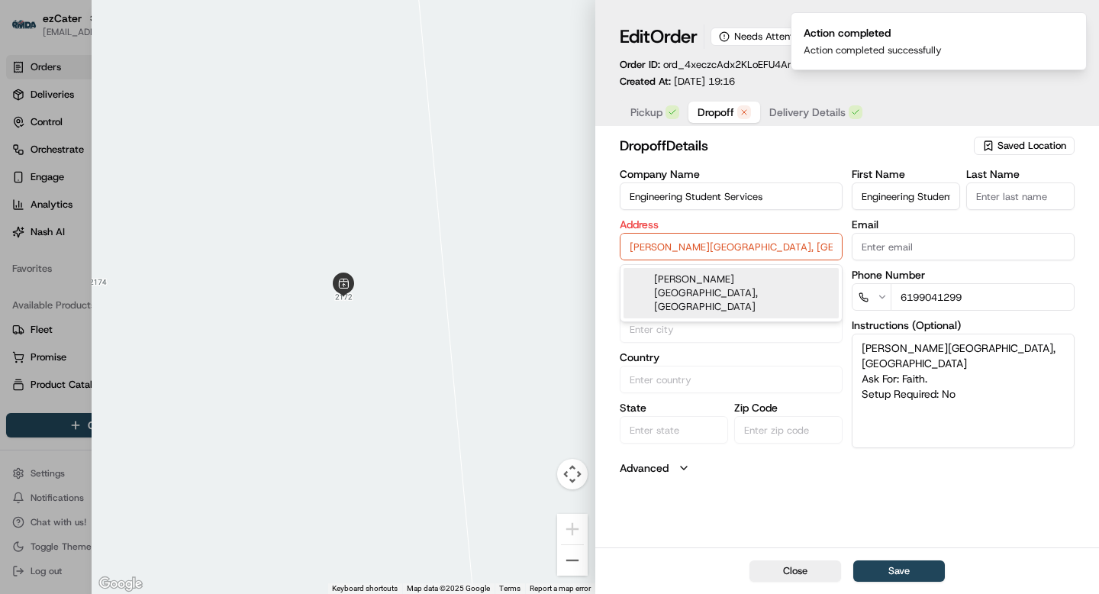
click at [690, 249] on input "[PERSON_NAME][GEOGRAPHIC_DATA], [GEOGRAPHIC_DATA]" at bounding box center [730, 246] width 223 height 27
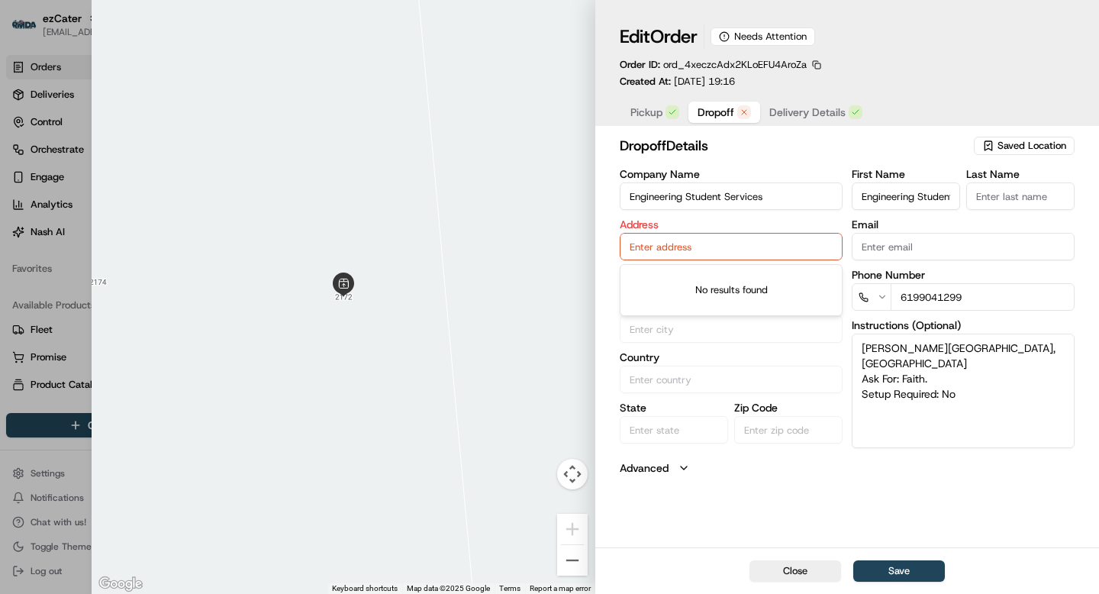
paste input "[PERSON_NAME][GEOGRAPHIC_DATA], [GEOGRAPHIC_DATA]"
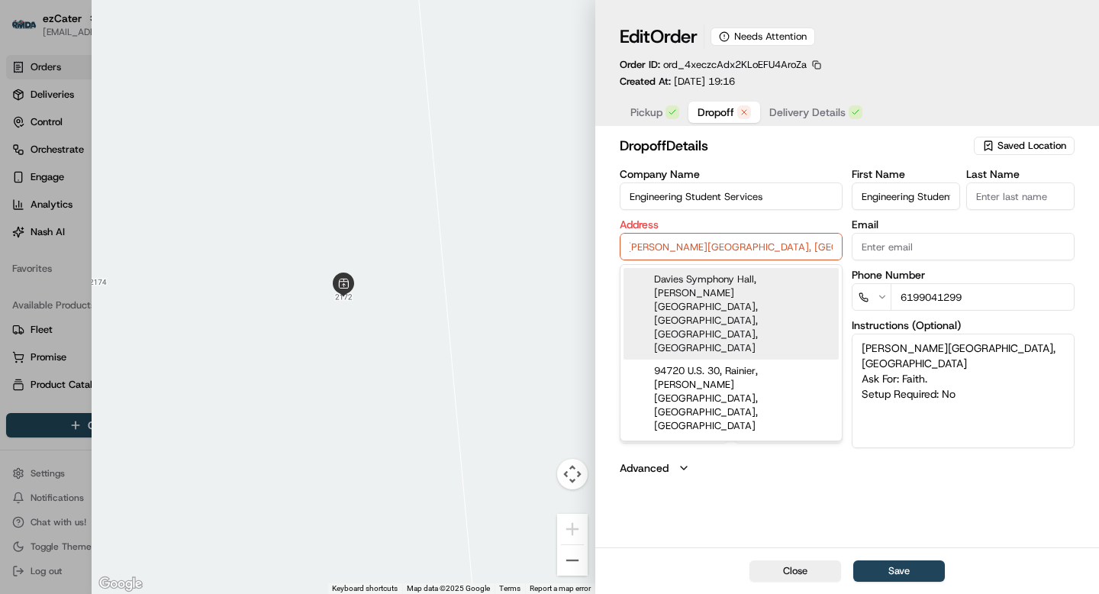
type input "[PERSON_NAME][GEOGRAPHIC_DATA], [GEOGRAPHIC_DATA]"
click at [764, 256] on input "[PERSON_NAME][GEOGRAPHIC_DATA], [GEOGRAPHIC_DATA]" at bounding box center [730, 246] width 223 height 27
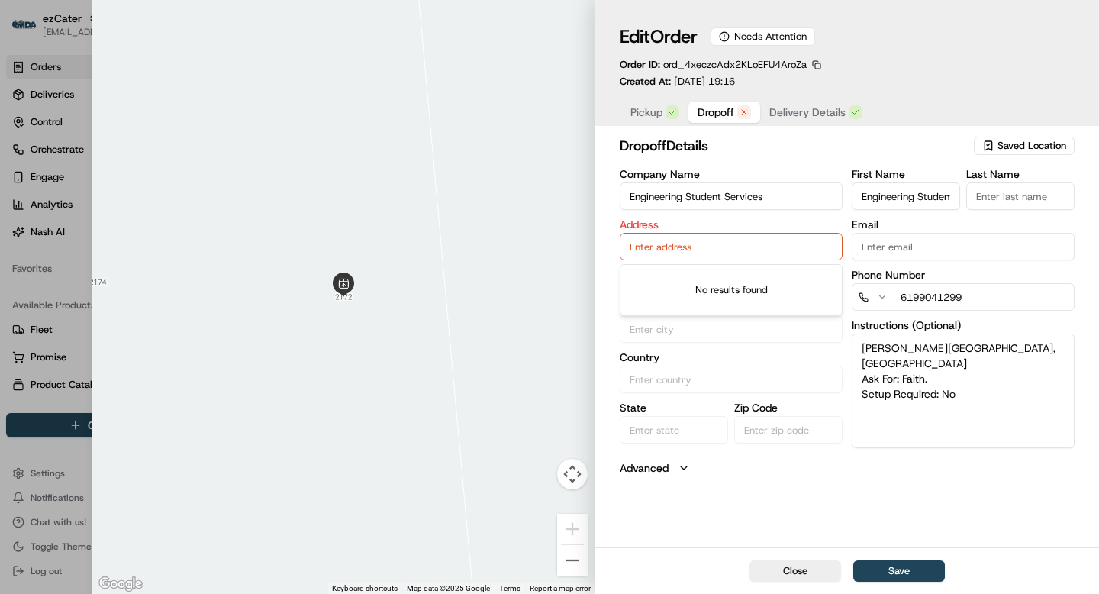
paste input "[GEOGRAPHIC_DATA], [GEOGRAPHIC_DATA]"
type input "[GEOGRAPHIC_DATA], [GEOGRAPHIC_DATA]"
click at [780, 247] on input "[GEOGRAPHIC_DATA], [GEOGRAPHIC_DATA]" at bounding box center [730, 246] width 223 height 27
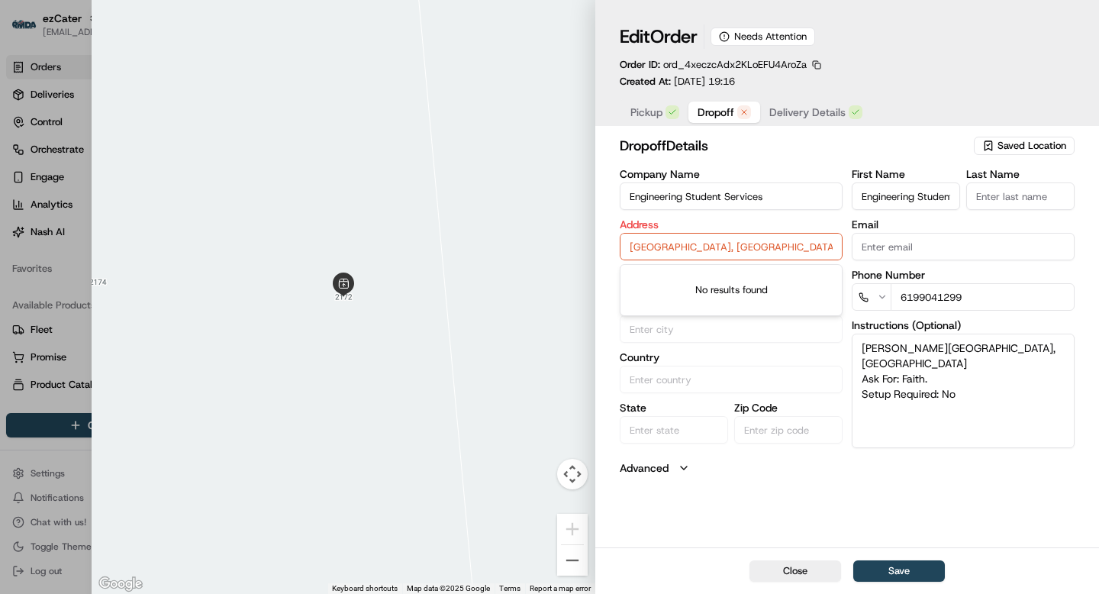
click at [780, 247] on input "[GEOGRAPHIC_DATA], [GEOGRAPHIC_DATA]" at bounding box center [730, 246] width 223 height 27
paste input "[STREET_ADDRESS][PERSON_NAME]"
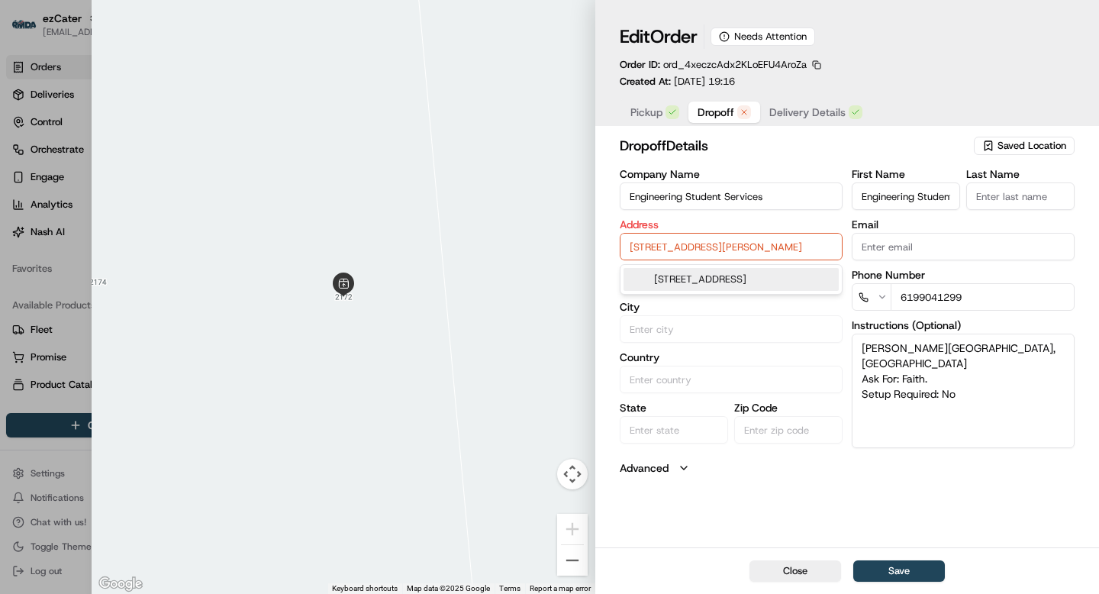
click at [738, 289] on div "[STREET_ADDRESS]" at bounding box center [730, 279] width 215 height 23
type input "[STREET_ADDRESS]"
type input "Berkeley"
type input "[GEOGRAPHIC_DATA]"
type input "CA"
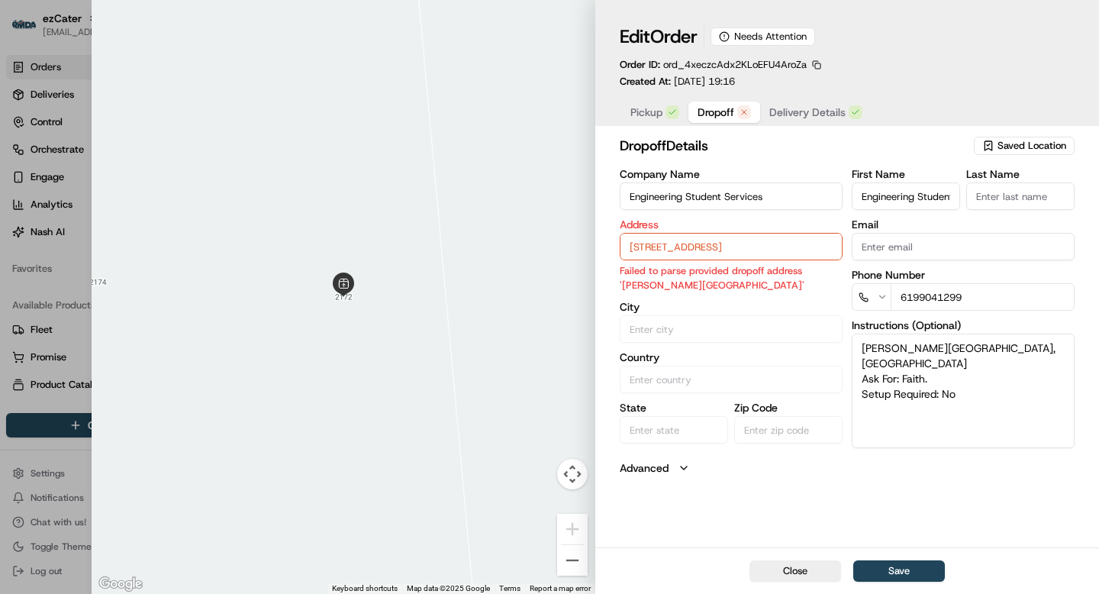
type input "94702"
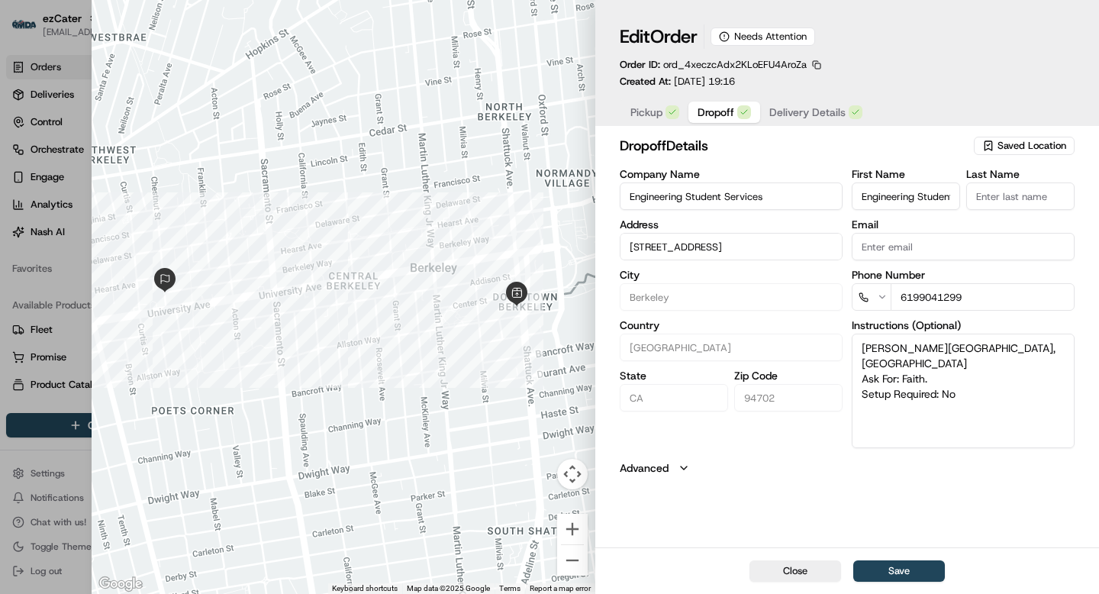
type input "[STREET_ADDRESS]"
click at [859, 349] on textarea "[PERSON_NAME][GEOGRAPHIC_DATA], [GEOGRAPHIC_DATA] Ask For: Faith. Setup Require…" at bounding box center [962, 390] width 223 height 114
type textarea "Please deliver to [PERSON_NAME][GEOGRAPHIC_DATA], [GEOGRAPHIC_DATA] Ask For: Fa…"
click at [908, 572] on button "Save" at bounding box center [899, 570] width 92 height 21
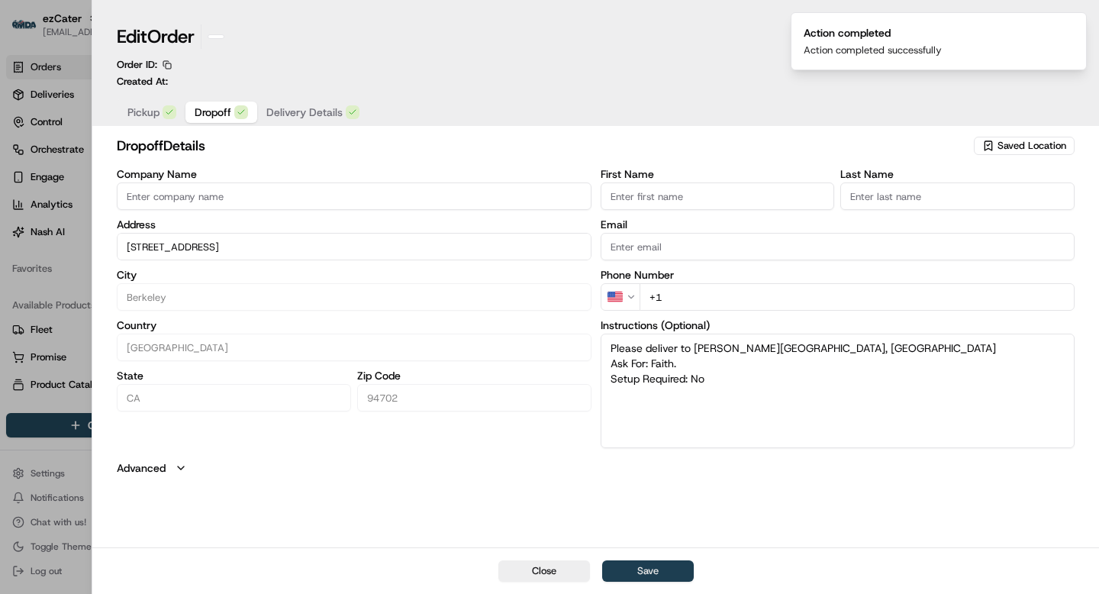
type input "+1"
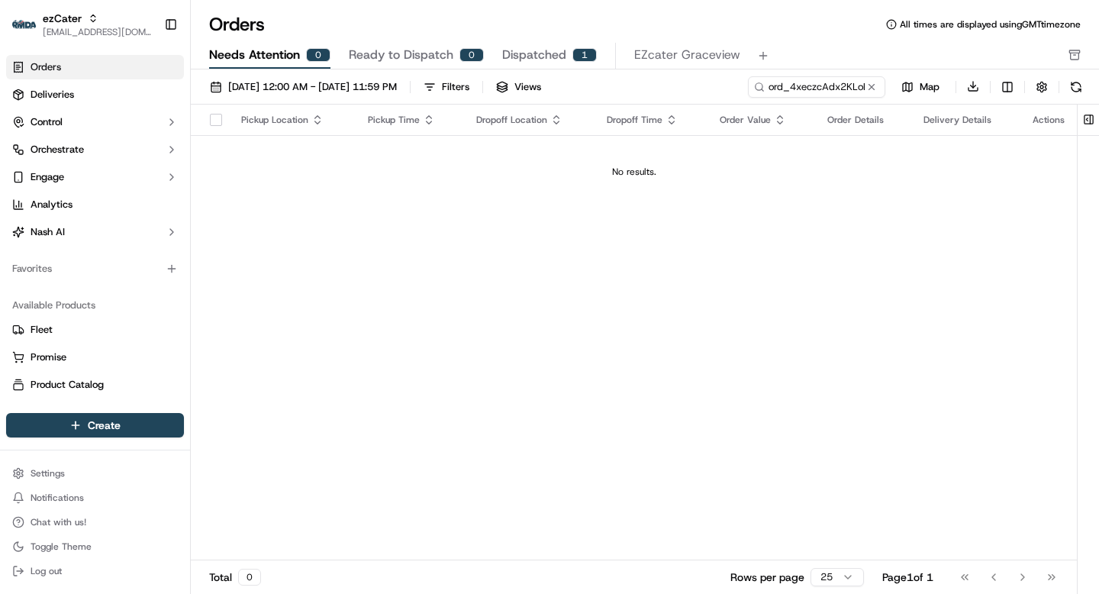
click at [536, 49] on span "Dispatched" at bounding box center [534, 55] width 64 height 18
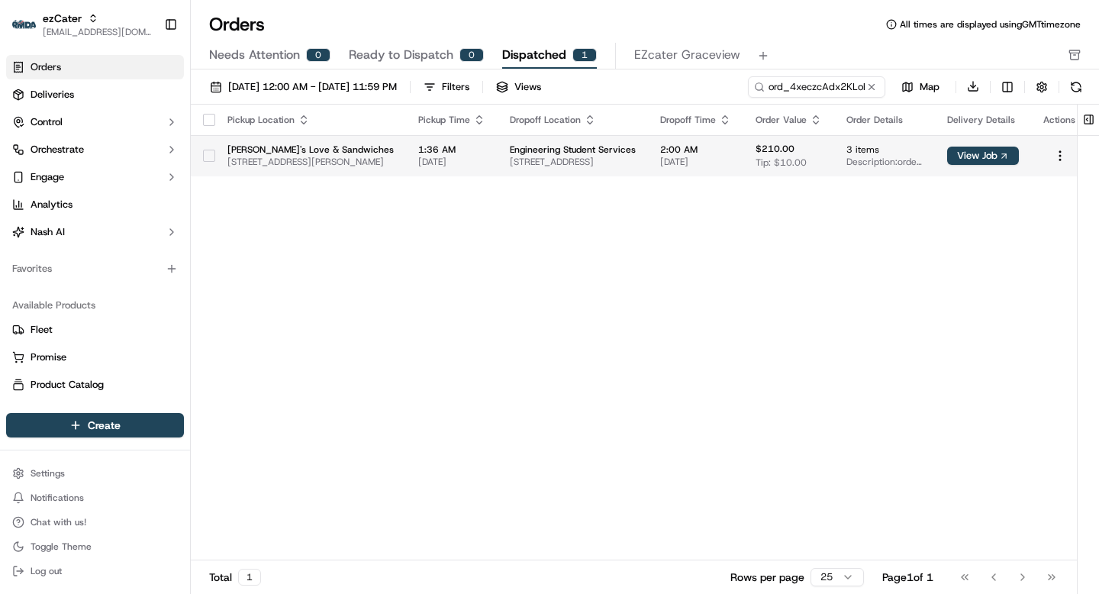
click at [587, 151] on span "Engineering Student Services" at bounding box center [573, 149] width 126 height 12
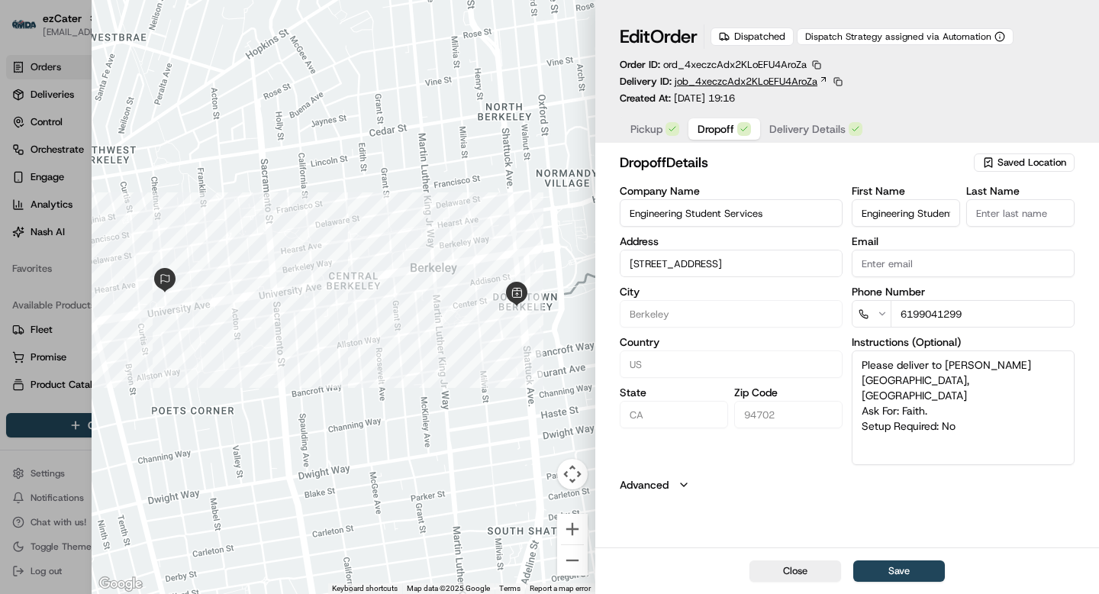
click at [821, 79] on icon at bounding box center [823, 79] width 9 height 9
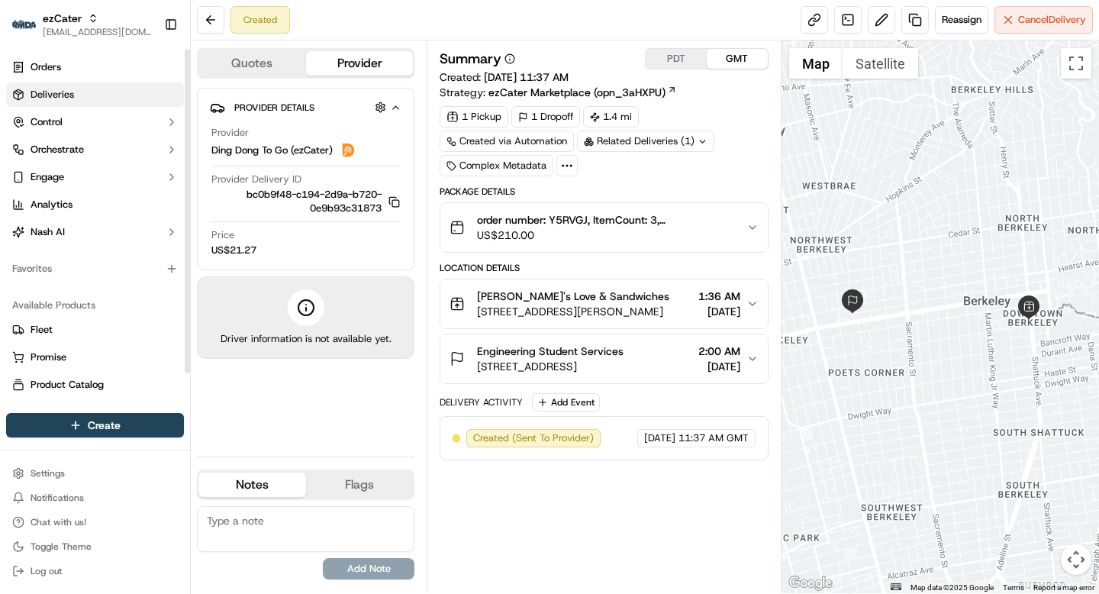
click at [48, 96] on span "Deliveries" at bounding box center [52, 95] width 43 height 14
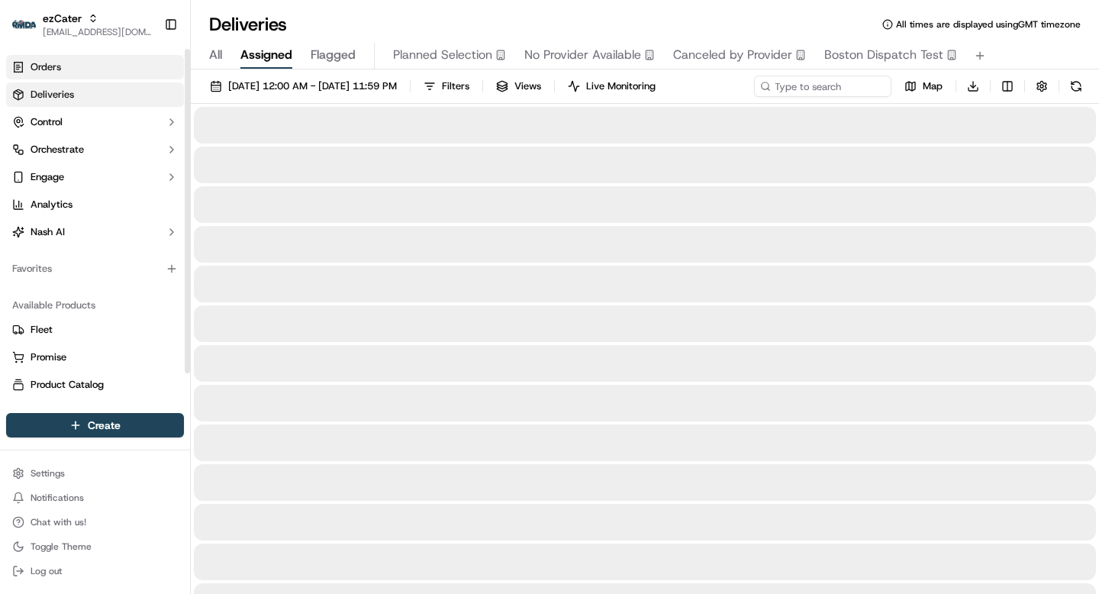
click at [45, 74] on link "Orders" at bounding box center [95, 67] width 178 height 24
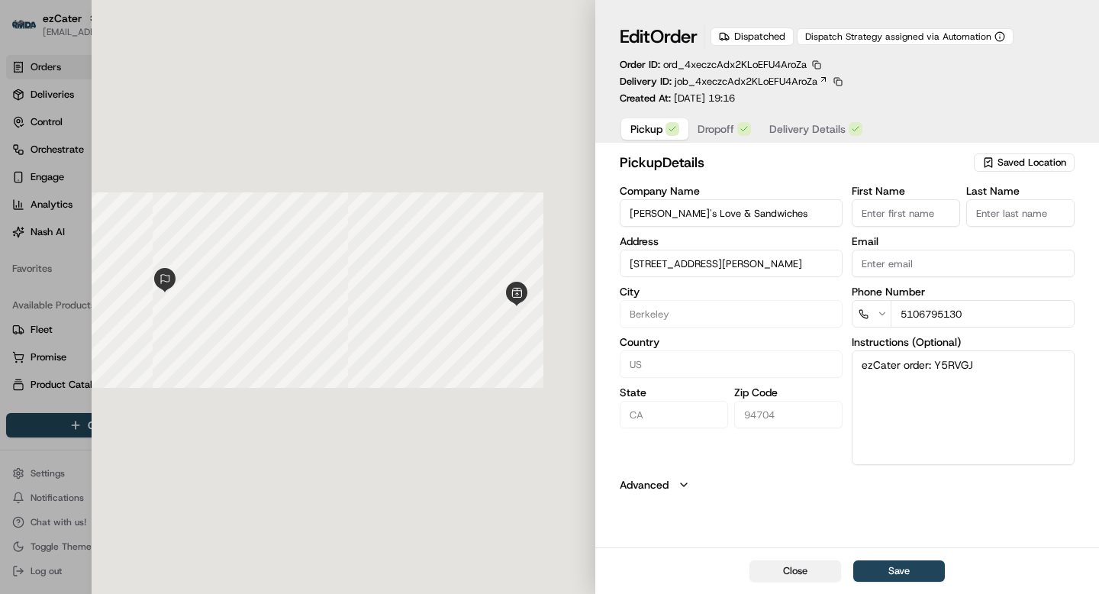
click at [764, 568] on button "Close" at bounding box center [795, 570] width 92 height 21
type input "+1"
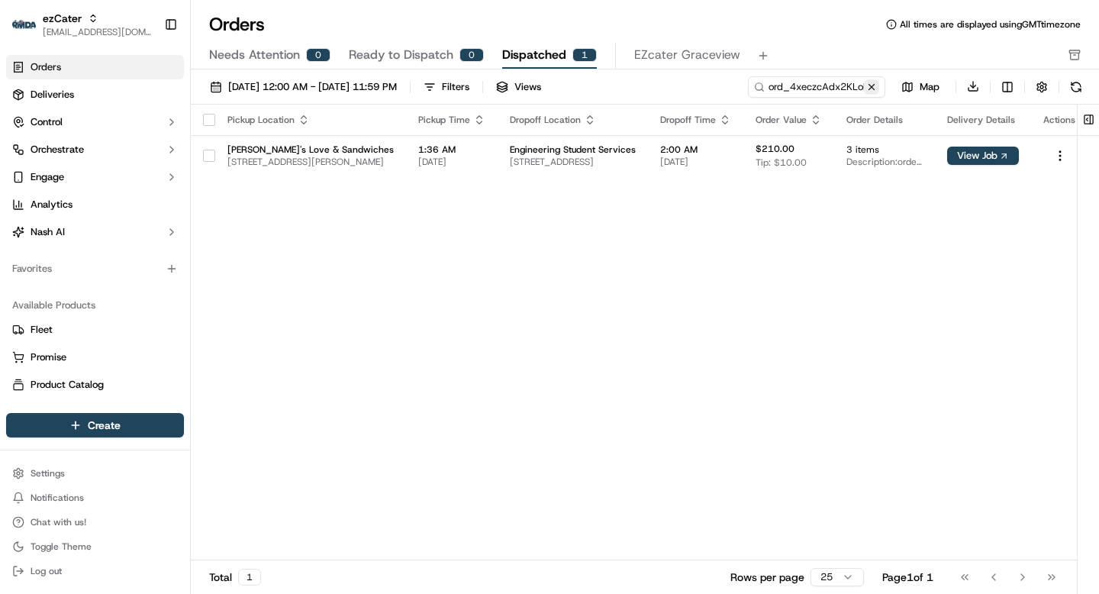
click at [873, 89] on button at bounding box center [871, 86] width 15 height 15
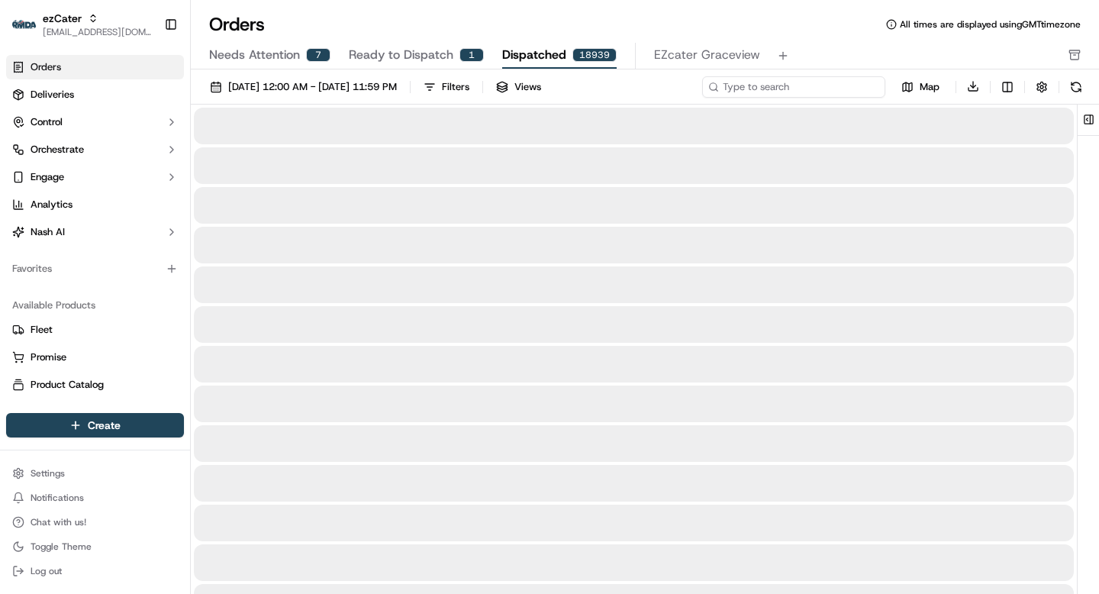
click at [807, 92] on input at bounding box center [793, 86] width 183 height 21
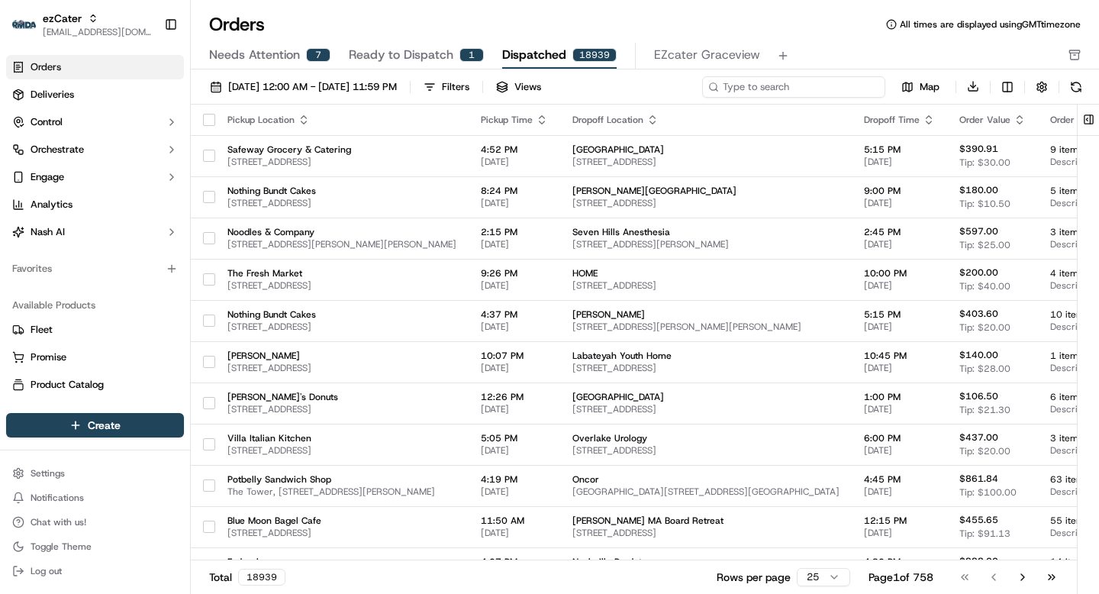
paste input "ord_6c9kcXuPazqctmoJgXxJ9f"
type input "ord_6c9kcXuPazqctmoJgXxJ9f"
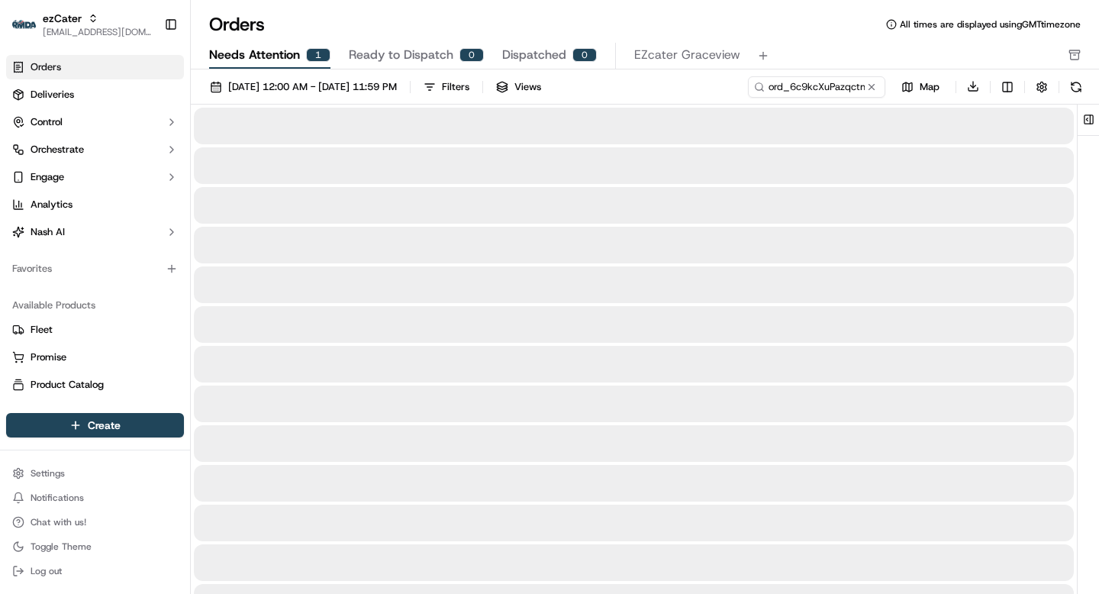
click at [262, 54] on span "Needs Attention" at bounding box center [254, 55] width 91 height 18
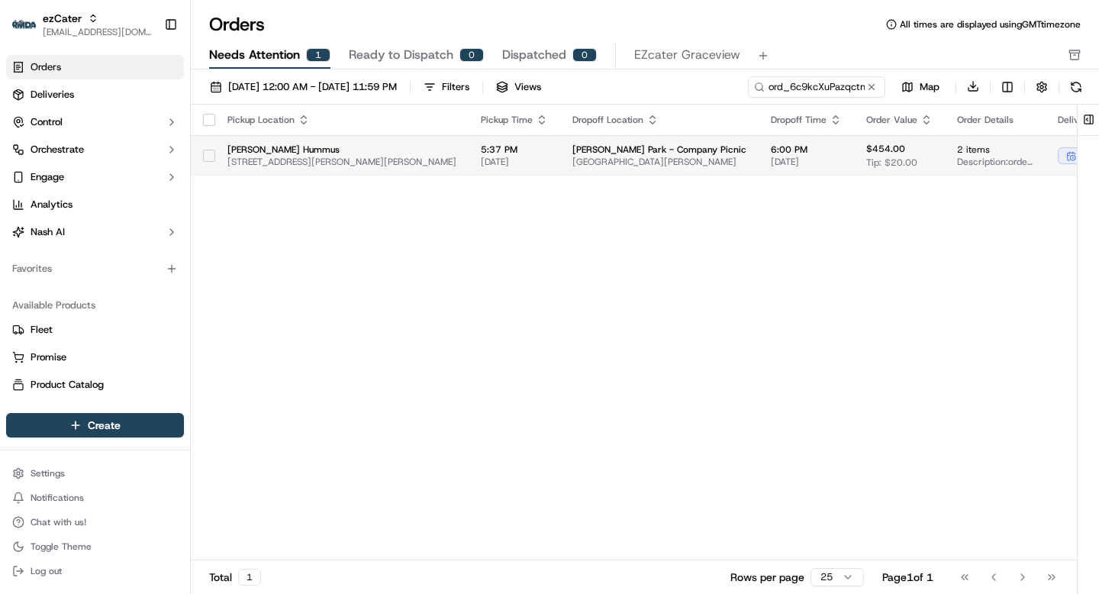
click at [572, 152] on span "[PERSON_NAME] Park - Company Picnic" at bounding box center [659, 149] width 174 height 12
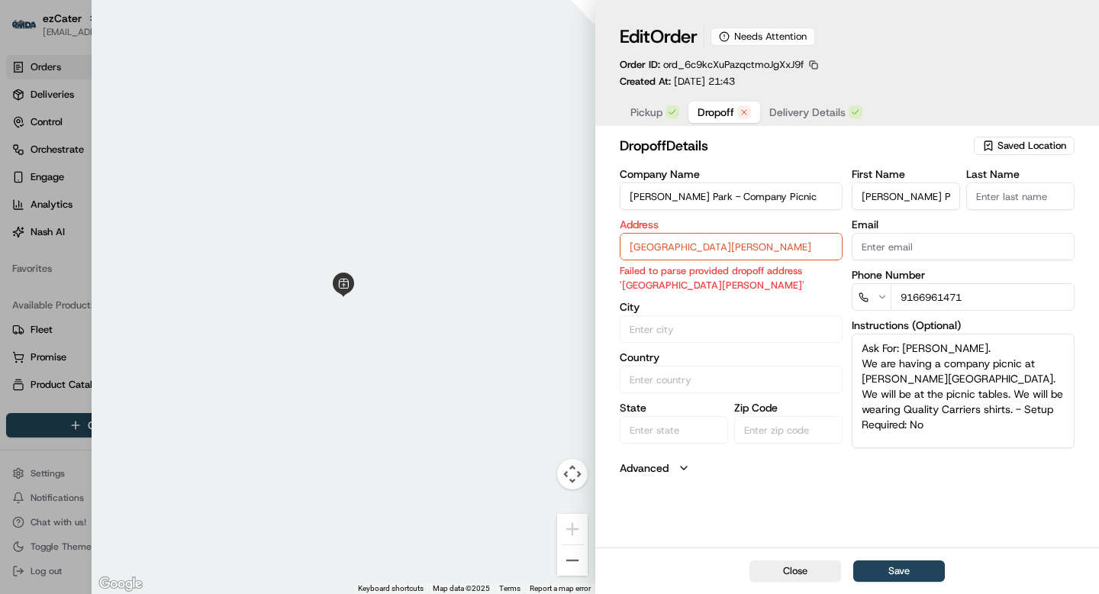
click at [706, 108] on span "Dropoff" at bounding box center [715, 112] width 37 height 15
click at [805, 246] on input "[GEOGRAPHIC_DATA][PERSON_NAME]" at bounding box center [730, 246] width 223 height 27
click at [785, 249] on input "[GEOGRAPHIC_DATA][PERSON_NAME]" at bounding box center [730, 246] width 223 height 27
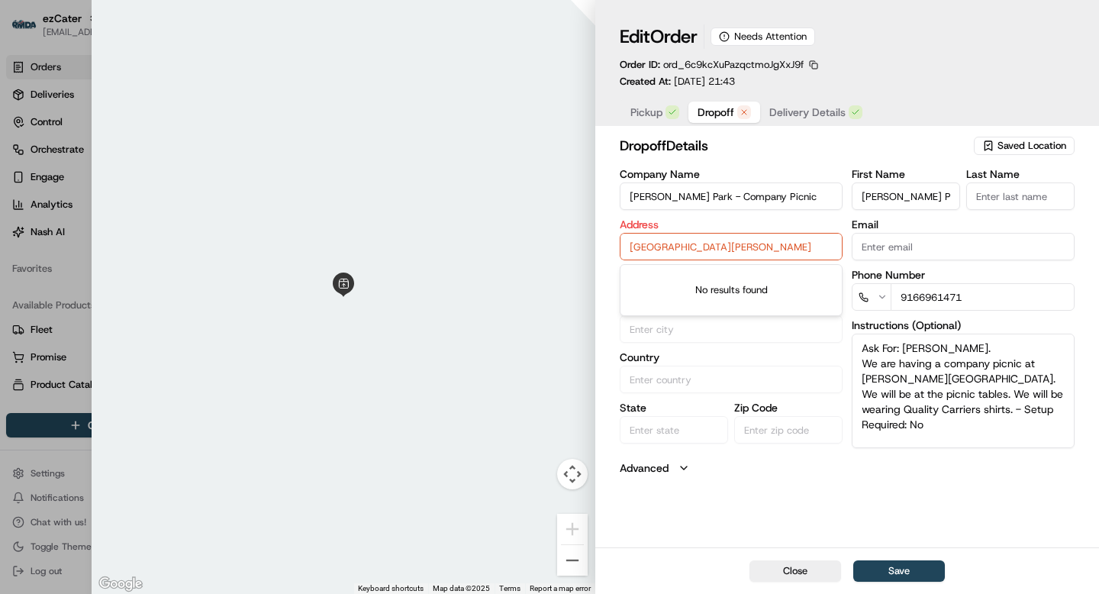
click at [785, 249] on input "[GEOGRAPHIC_DATA][PERSON_NAME]" at bounding box center [730, 246] width 223 height 27
paste input "[STREET_ADDRESS][PERSON_NAME]"
click at [733, 288] on div "[STREET_ADDRESS][PERSON_NAME]" at bounding box center [730, 279] width 215 height 23
type input "[STREET_ADDRESS][PERSON_NAME][PERSON_NAME]"
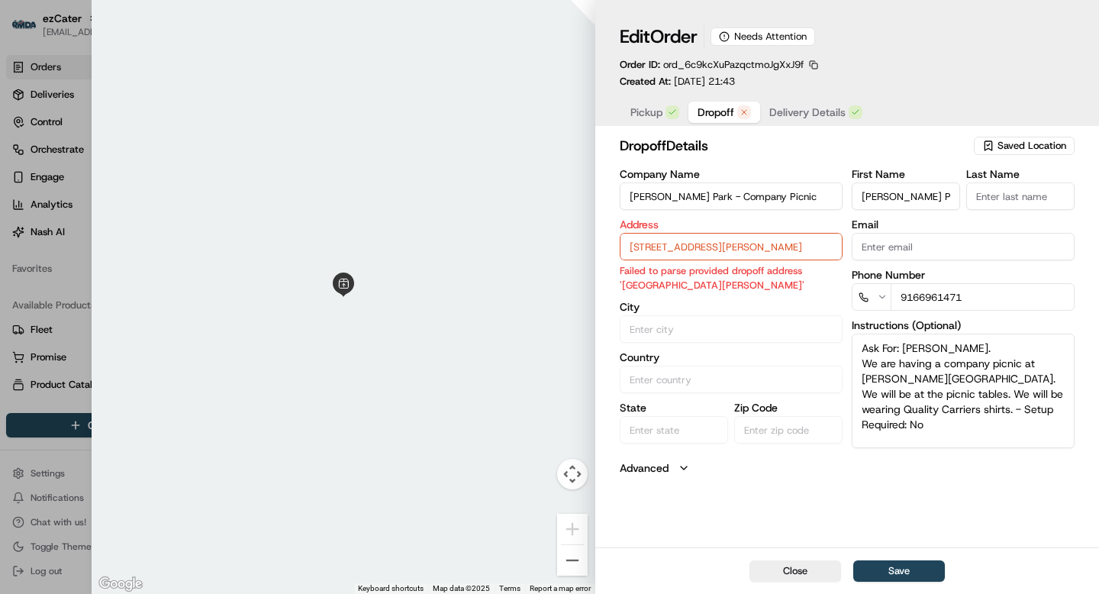
type input "[PERSON_NAME]"
type input "[GEOGRAPHIC_DATA]"
type input "CA"
type input "95377"
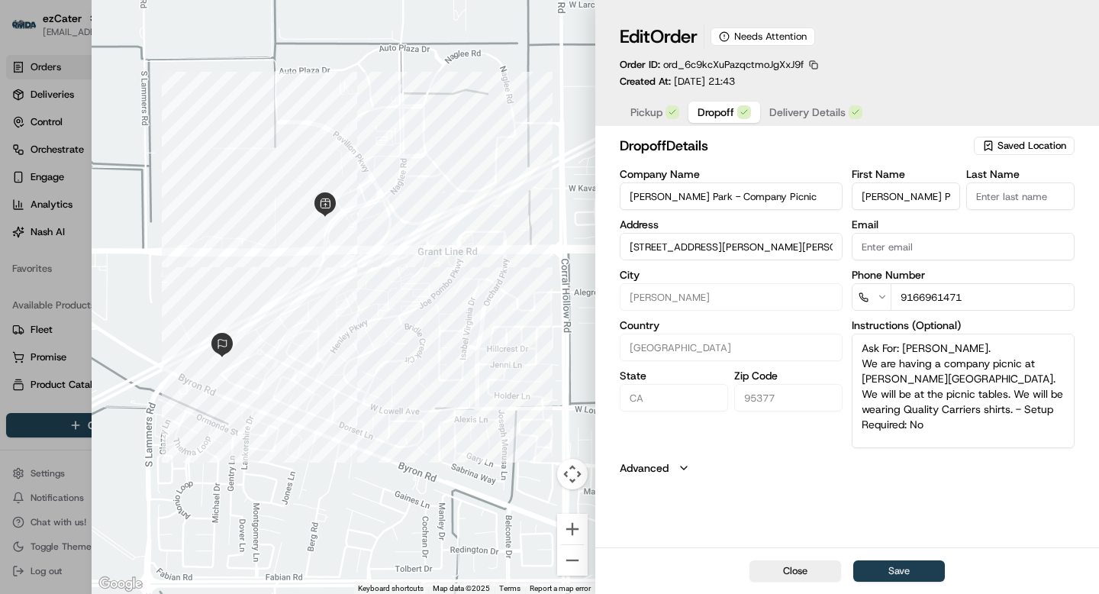
type input "[STREET_ADDRESS][PERSON_NAME][PERSON_NAME]"
click at [914, 573] on button "Save" at bounding box center [899, 570] width 92 height 21
type input "+1"
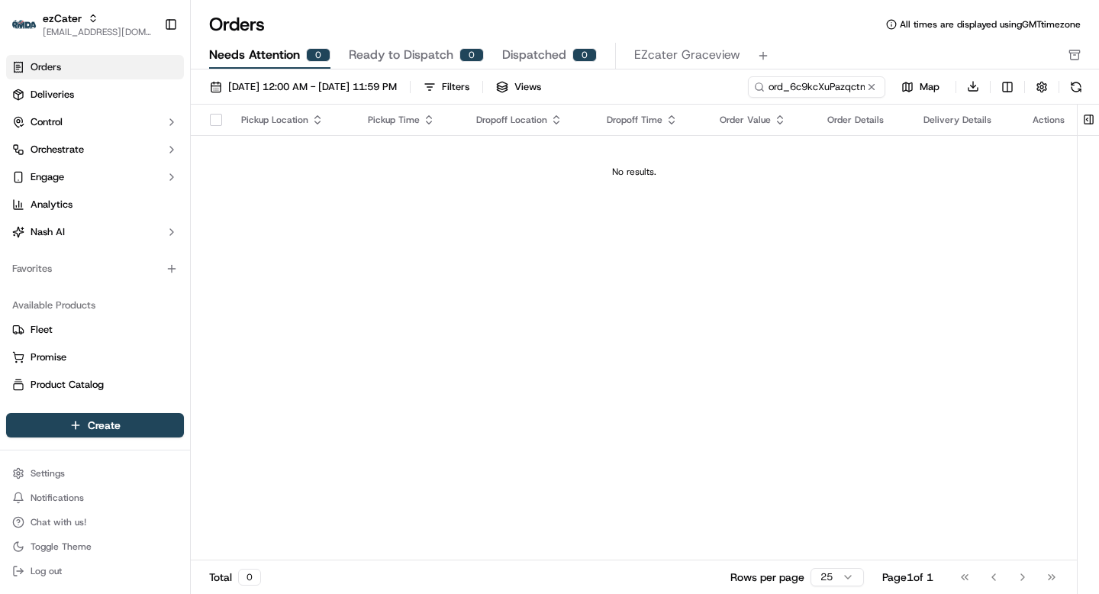
click at [414, 58] on span "Ready to Dispatch" at bounding box center [401, 55] width 105 height 18
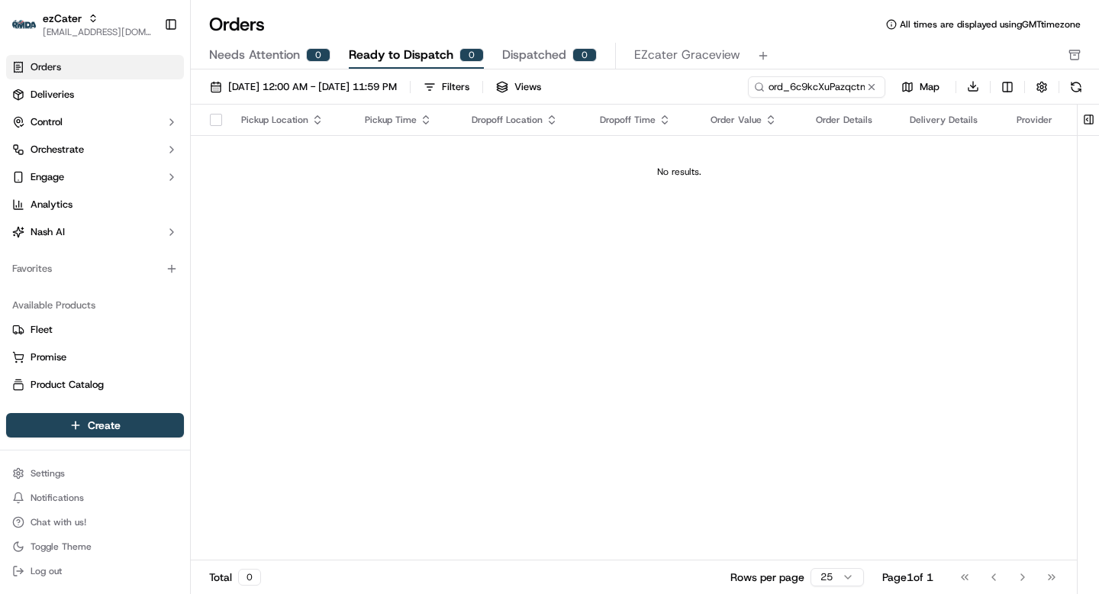
click at [258, 59] on span "Needs Attention" at bounding box center [254, 55] width 91 height 18
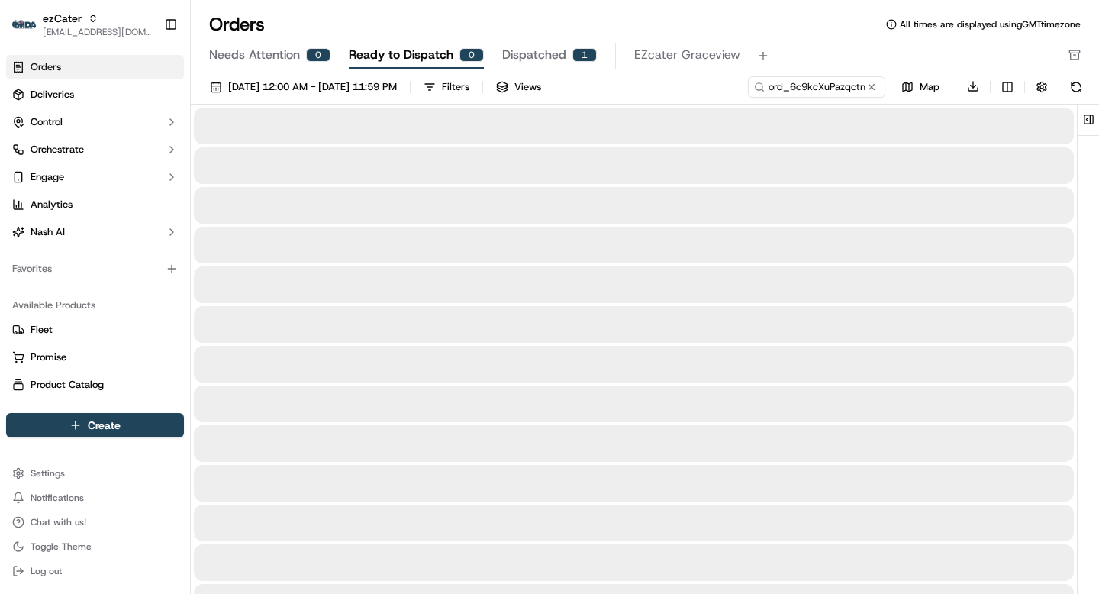
click at [416, 50] on span "Ready to Dispatch" at bounding box center [401, 55] width 105 height 18
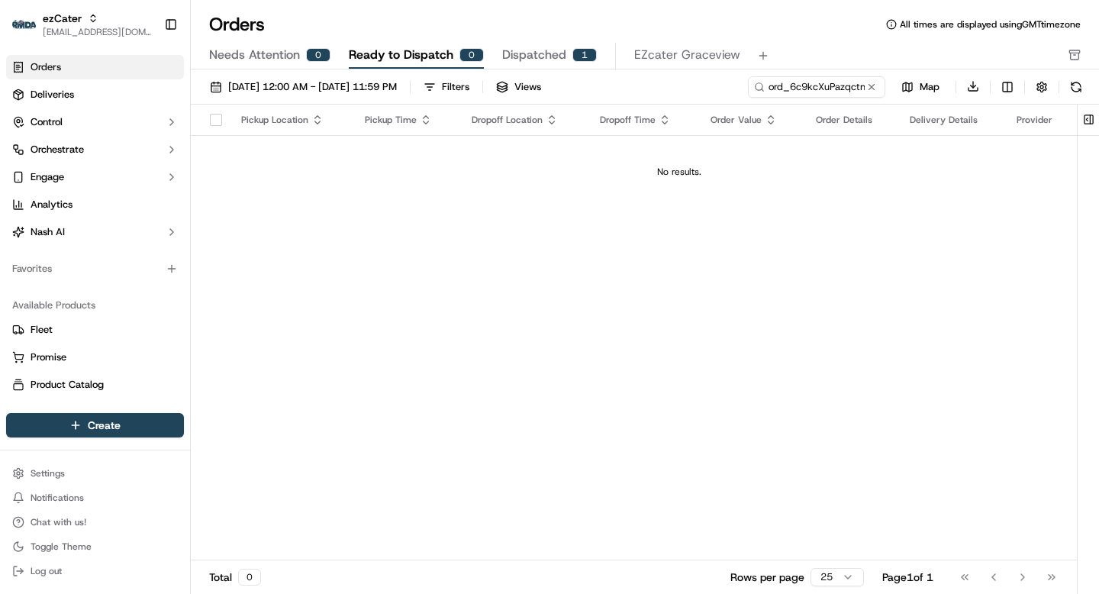
click at [560, 44] on button "Dispatched 1" at bounding box center [549, 56] width 95 height 26
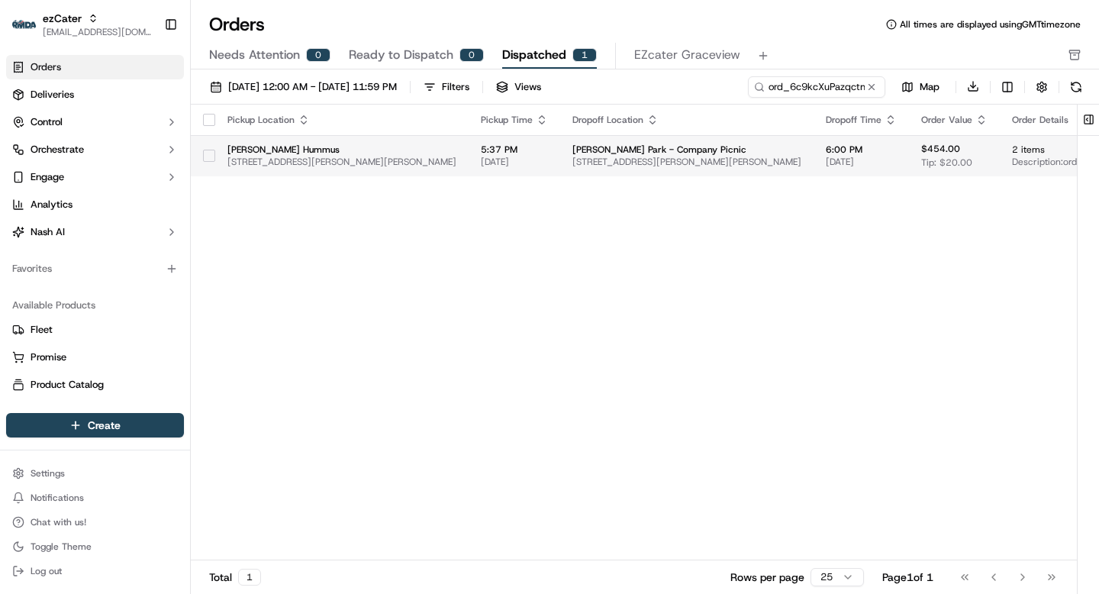
click at [610, 146] on span "[PERSON_NAME] Park - Company Picnic" at bounding box center [686, 149] width 229 height 12
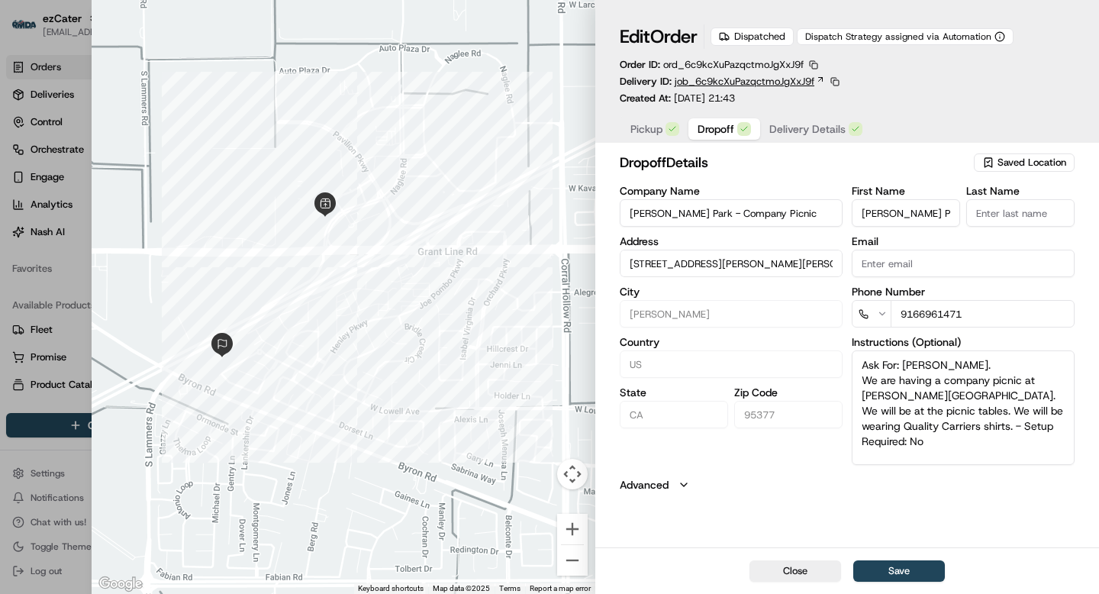
click at [820, 81] on icon at bounding box center [819, 79] width 9 height 9
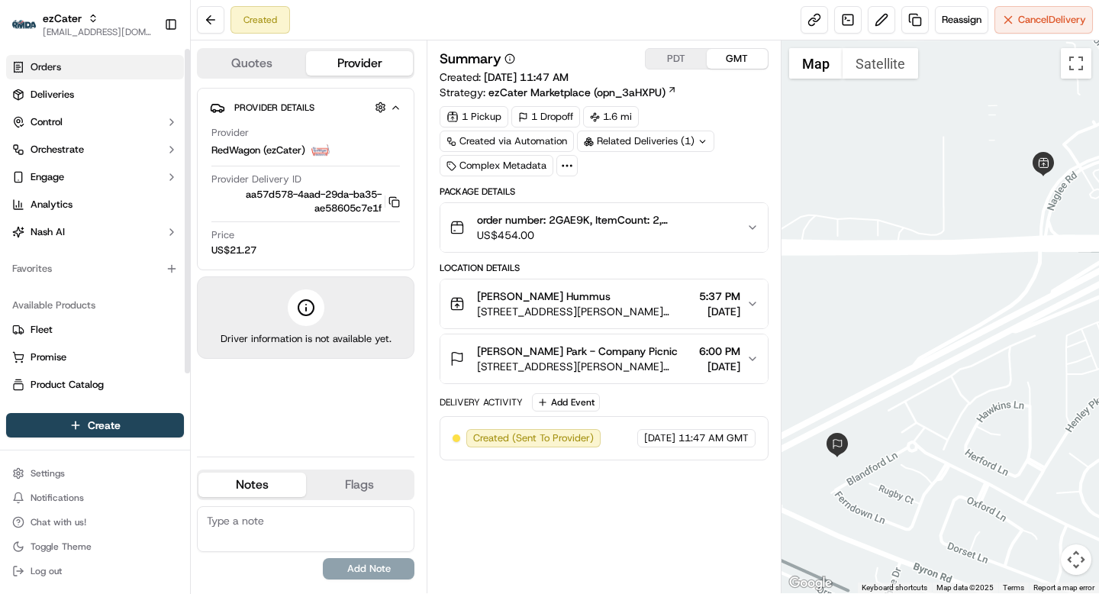
click at [57, 75] on link "Orders" at bounding box center [95, 67] width 178 height 24
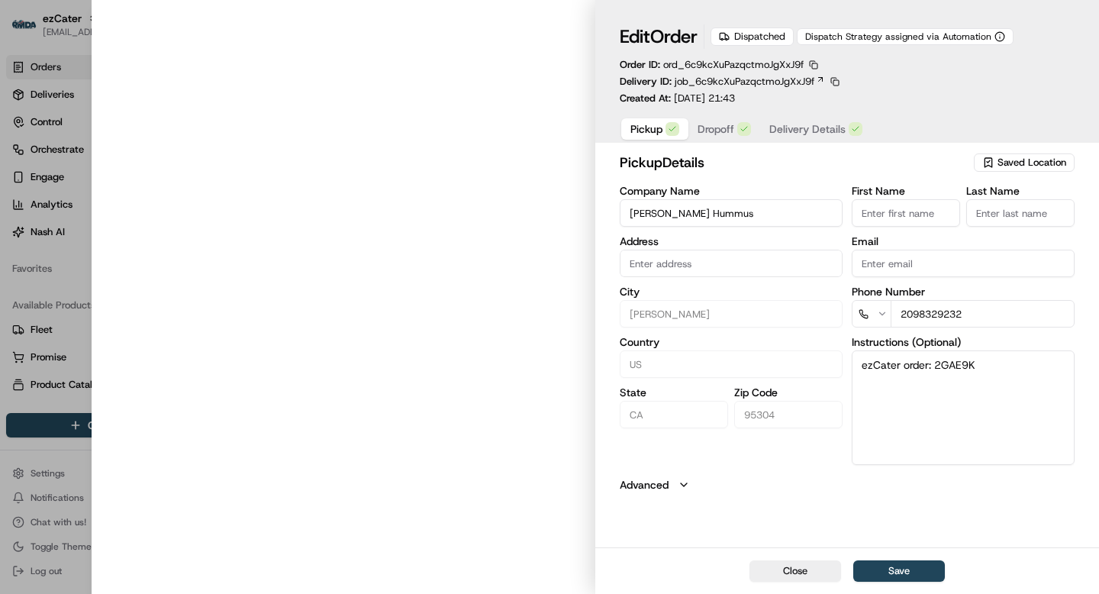
type input "[STREET_ADDRESS][PERSON_NAME][PERSON_NAME]"
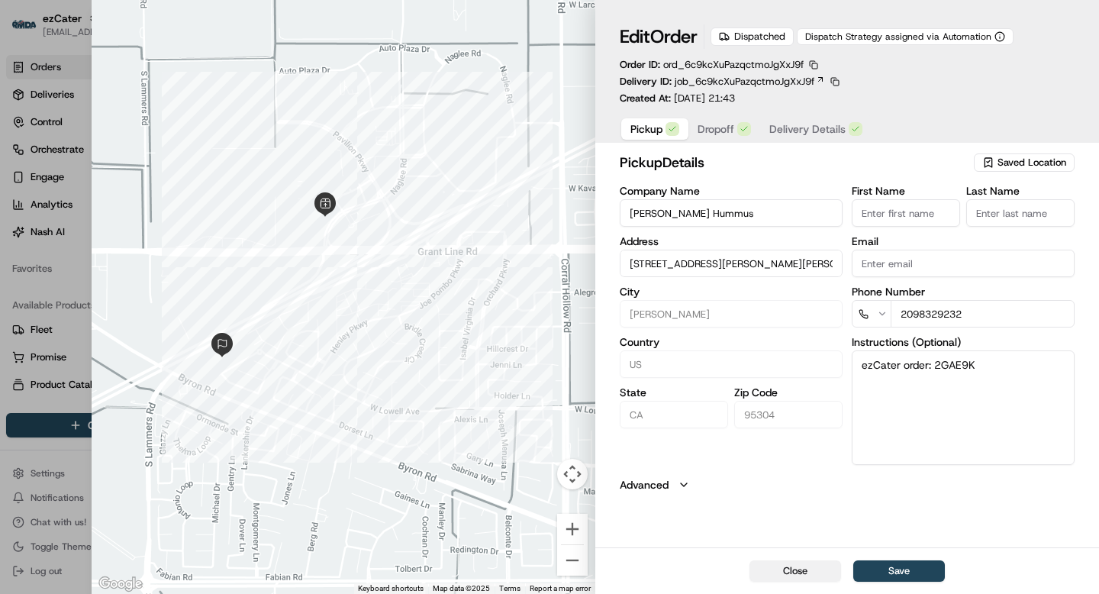
click at [799, 566] on button "Close" at bounding box center [795, 570] width 92 height 21
type input "+1"
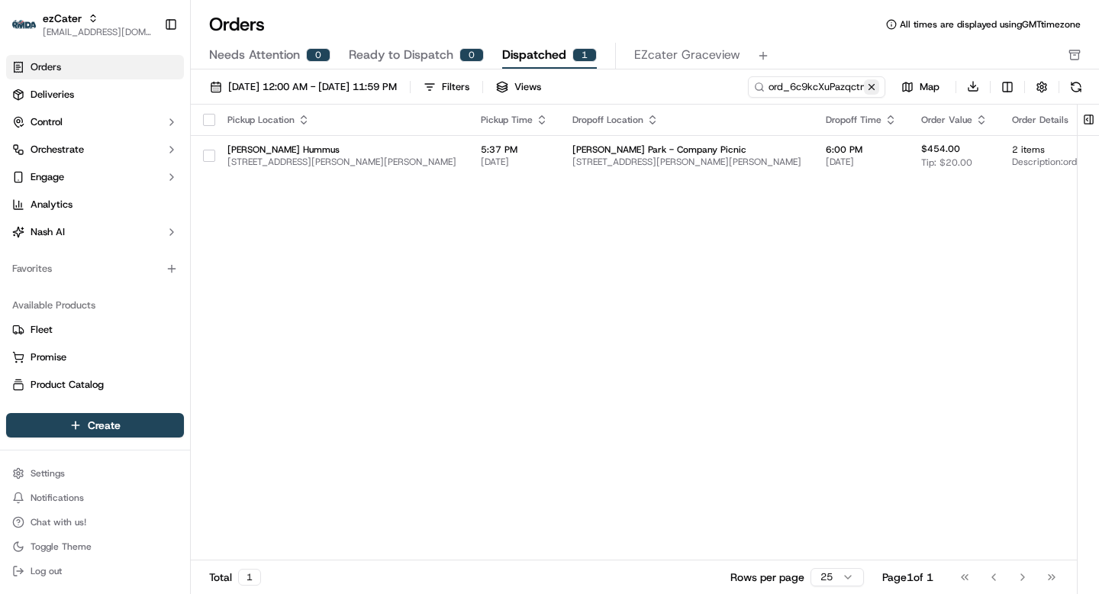
click at [870, 85] on button at bounding box center [871, 86] width 15 height 15
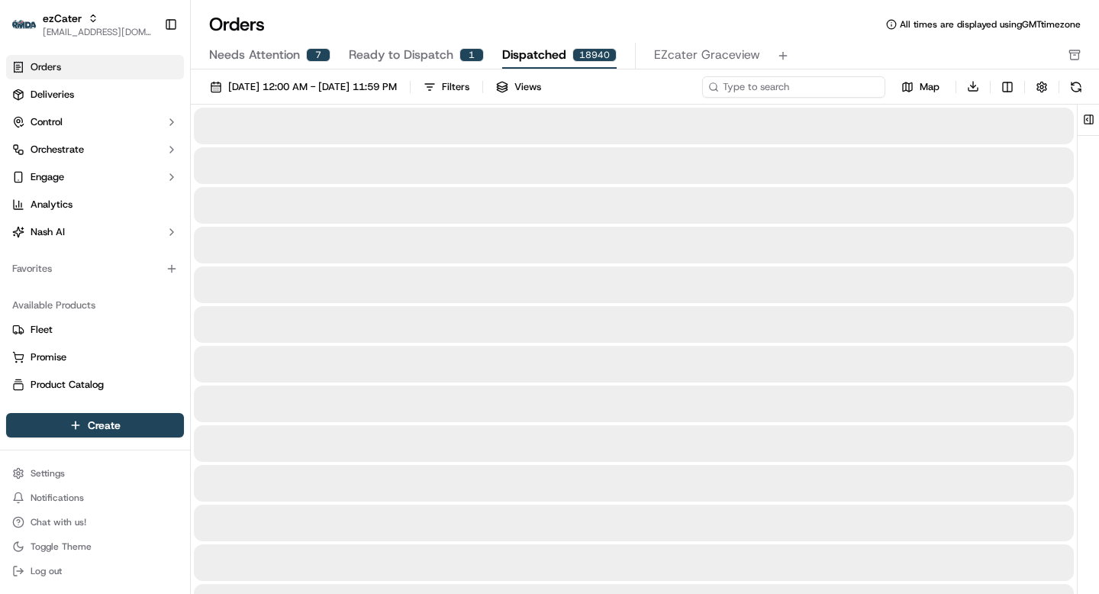
click at [802, 85] on input at bounding box center [793, 86] width 183 height 21
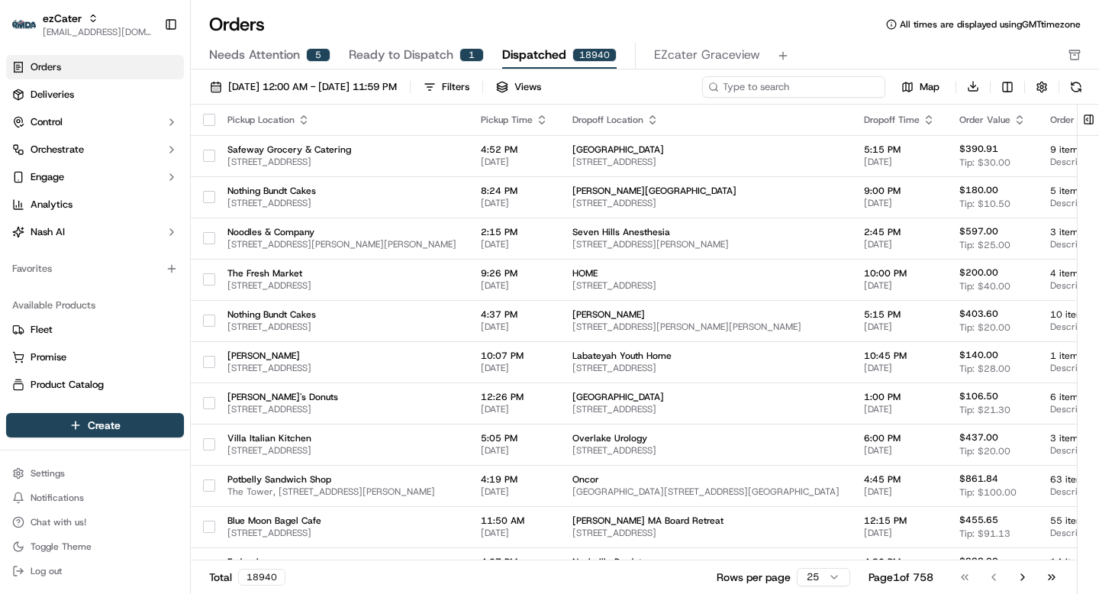
paste input "ord_Sxa8AGxtbEdYuvjx7m76Xm"
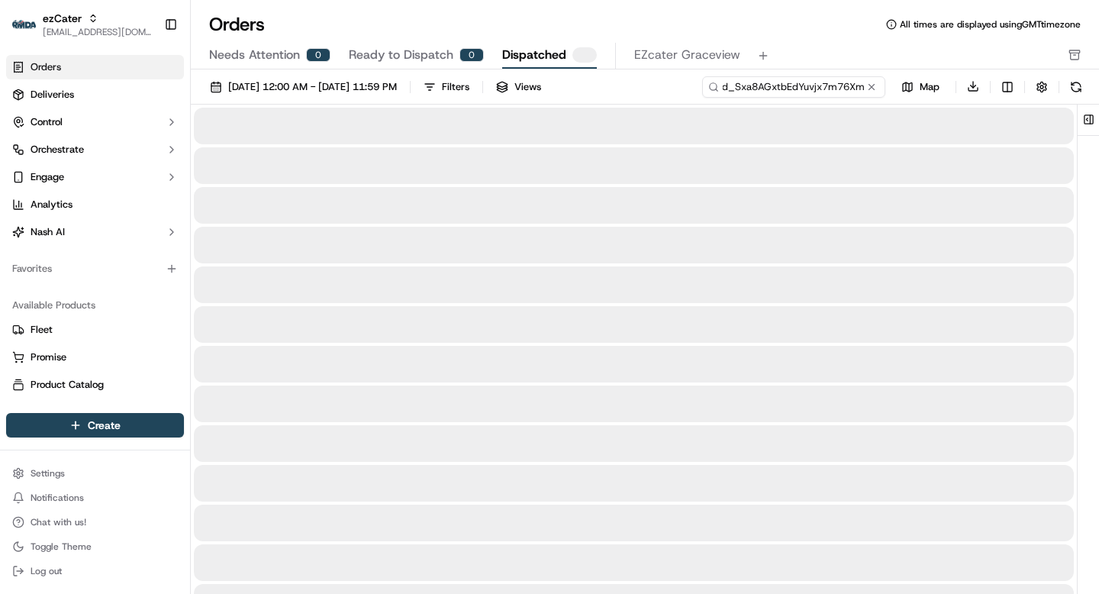
type input "ord_Sxa8AGxtbEdYuvjx7m76Xm"
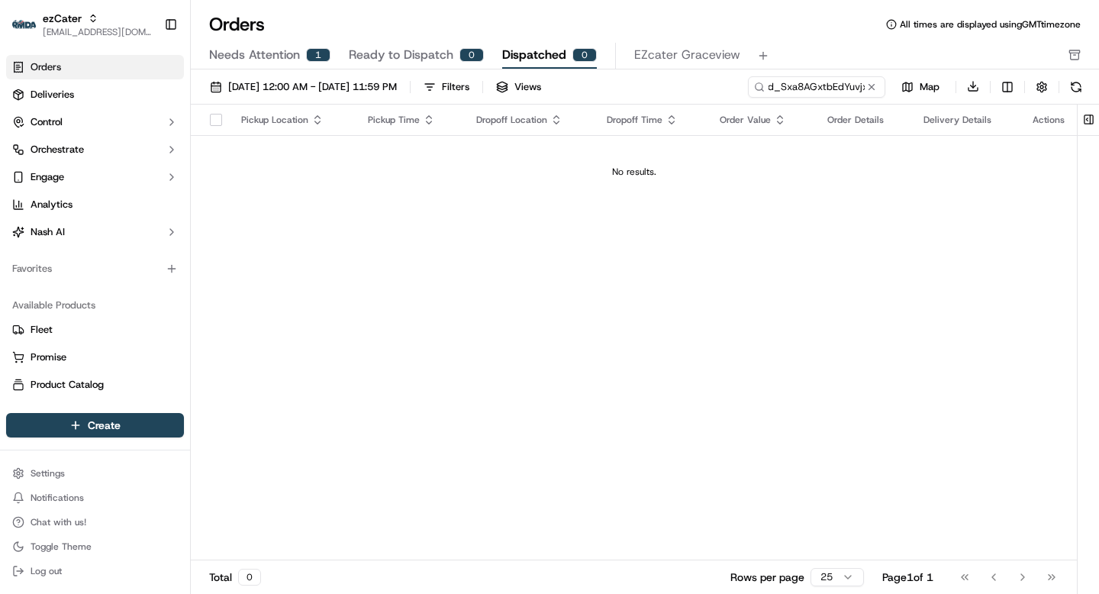
click at [272, 54] on span "Needs Attention" at bounding box center [254, 55] width 91 height 18
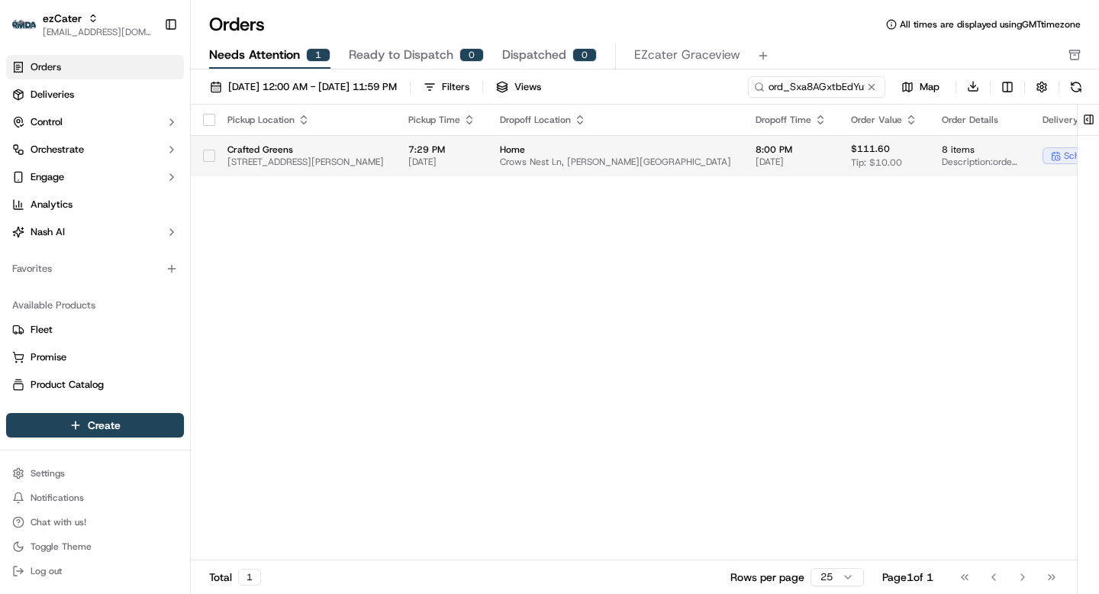
click at [755, 156] on span "[DATE]" at bounding box center [790, 162] width 71 height 12
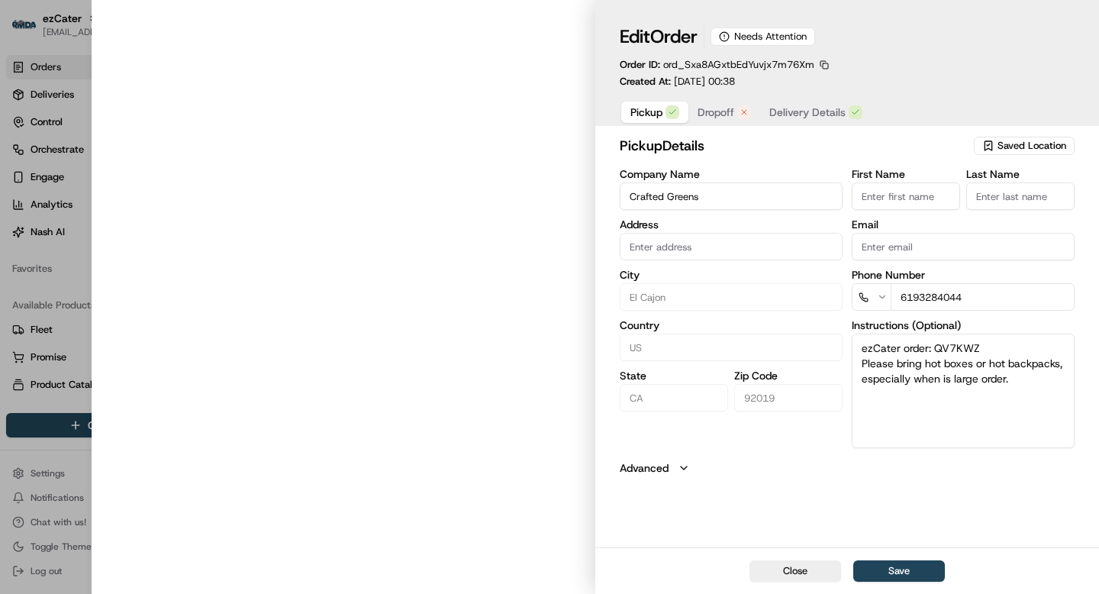
type input "[STREET_ADDRESS][PERSON_NAME]"
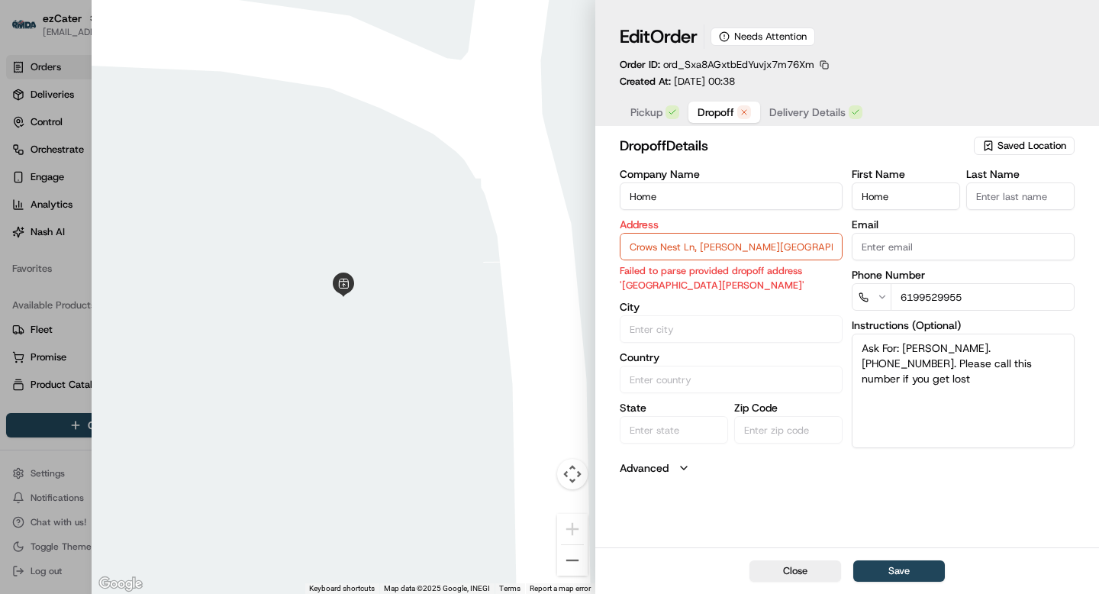
click at [708, 113] on span "Dropoff" at bounding box center [715, 112] width 37 height 15
click at [679, 248] on input "Crows Nest Ln, [PERSON_NAME][GEOGRAPHIC_DATA]" at bounding box center [730, 246] width 223 height 27
click at [790, 107] on span "Delivery Details" at bounding box center [807, 112] width 76 height 15
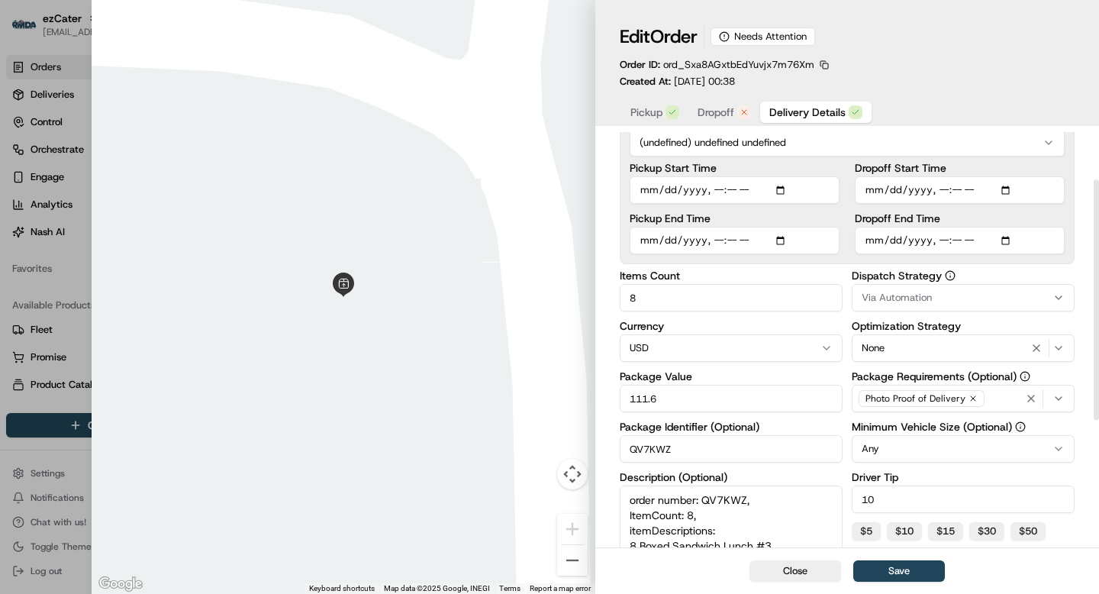
scroll to position [123, 0]
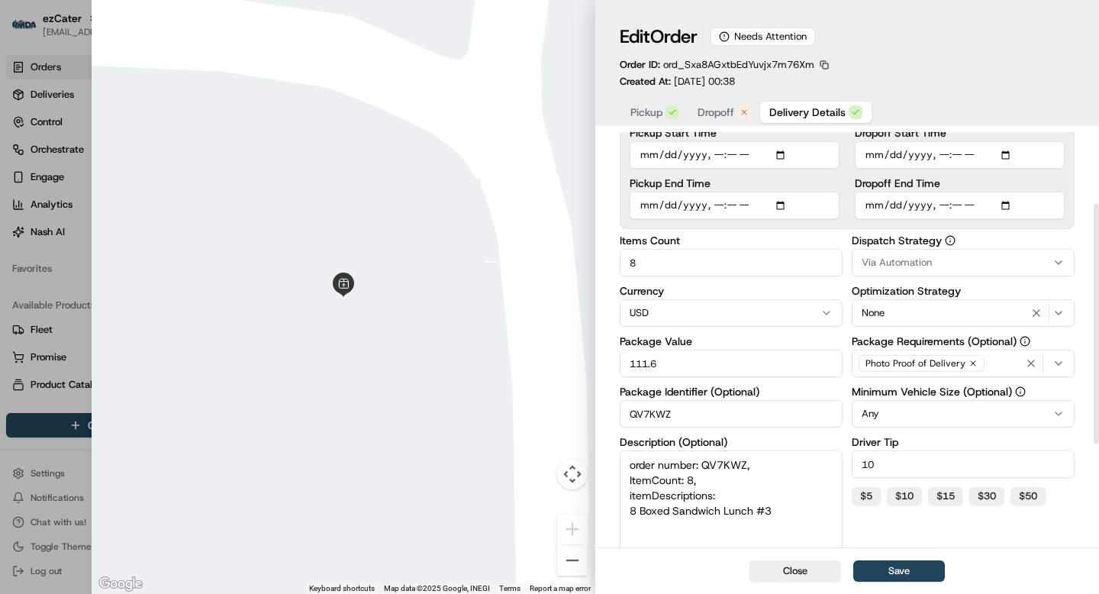
click at [636, 417] on input "QV7KWZ" at bounding box center [730, 413] width 223 height 27
click at [718, 113] on span "Dropoff" at bounding box center [715, 112] width 37 height 15
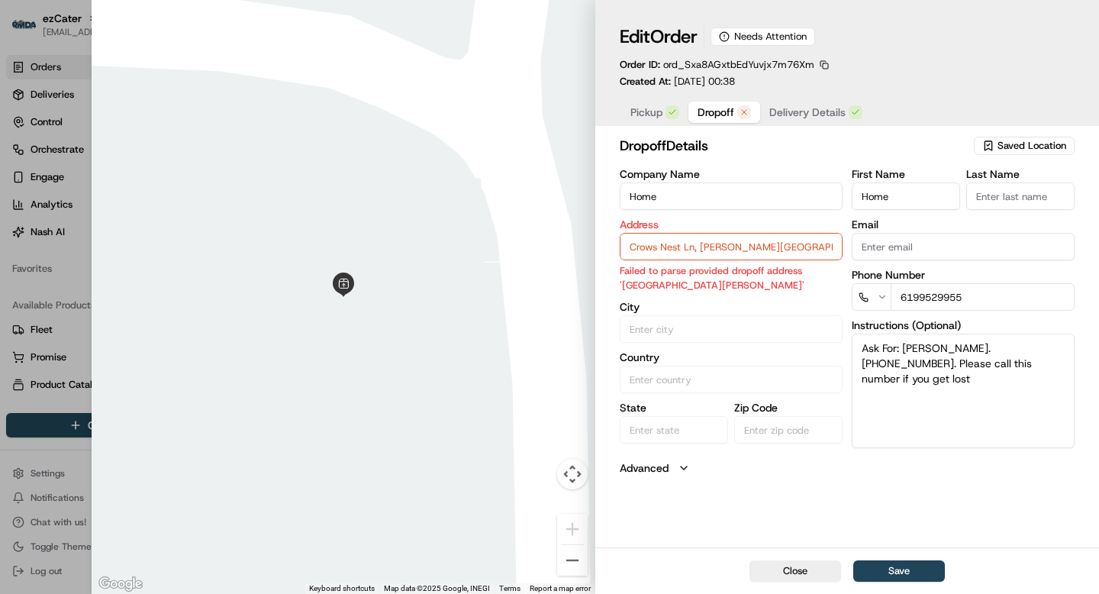
scroll to position [0, 0]
click at [809, 570] on button "Close" at bounding box center [795, 570] width 92 height 21
type input "+1"
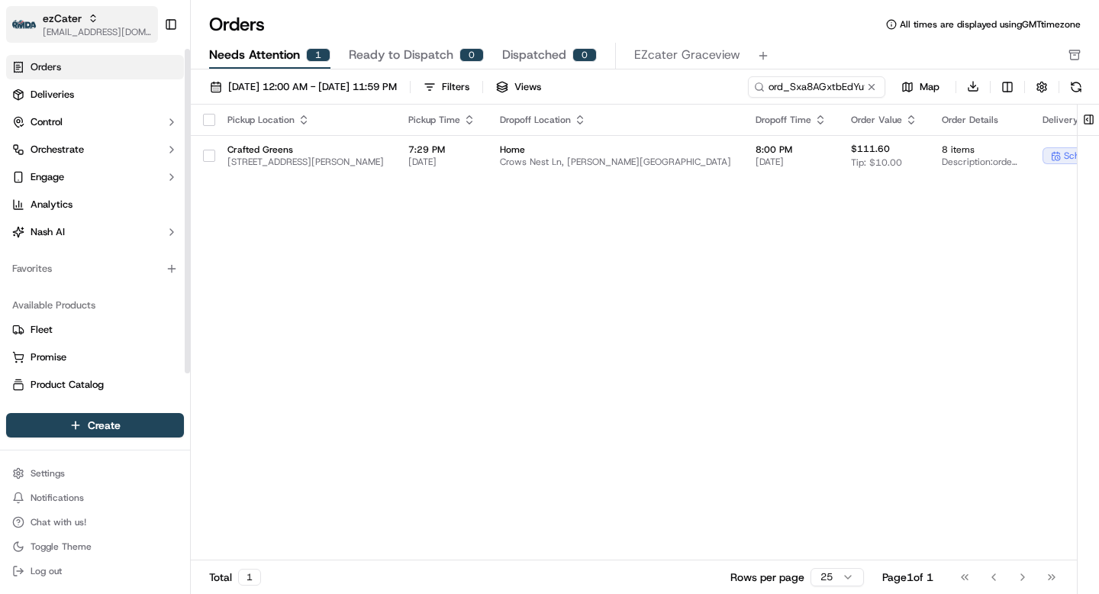
click at [61, 27] on span "[EMAIL_ADDRESS][DOMAIN_NAME]" at bounding box center [97, 32] width 109 height 12
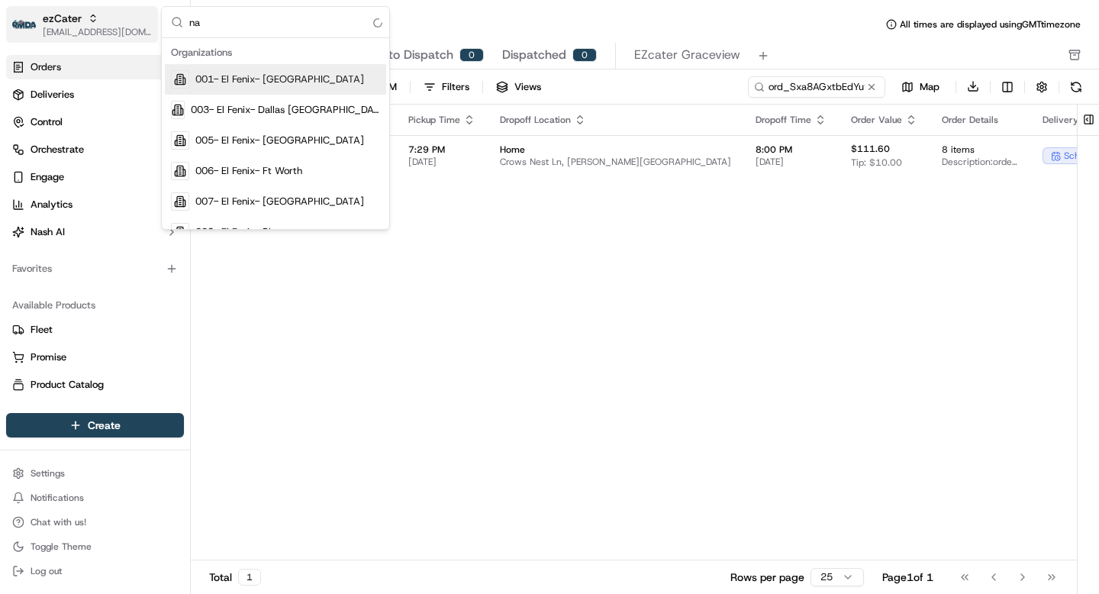
type input "n"
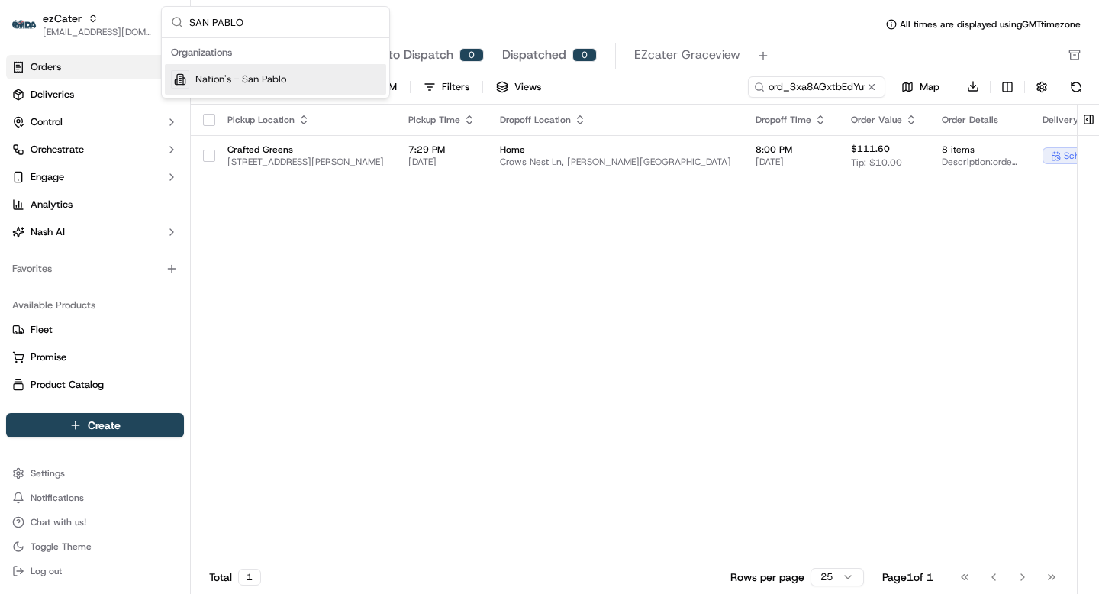
type input "SAN PABLO"
click at [233, 77] on span "Nation's - San Pablo" at bounding box center [240, 79] width 91 height 14
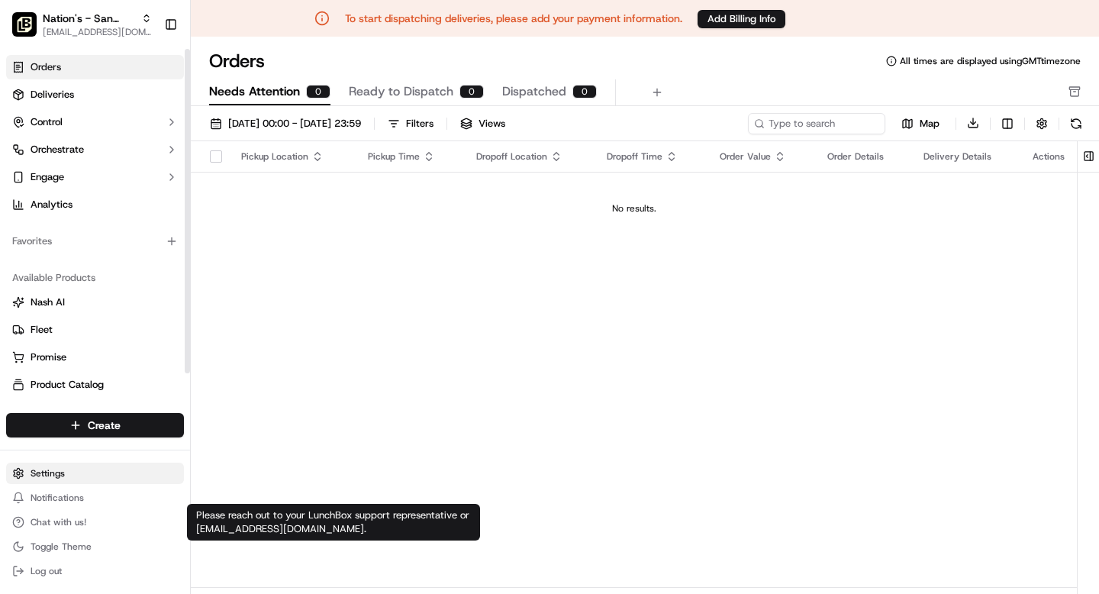
click at [50, 474] on html "To start dispatching deliveries, please add your payment information. Add Billi…" at bounding box center [549, 297] width 1099 height 594
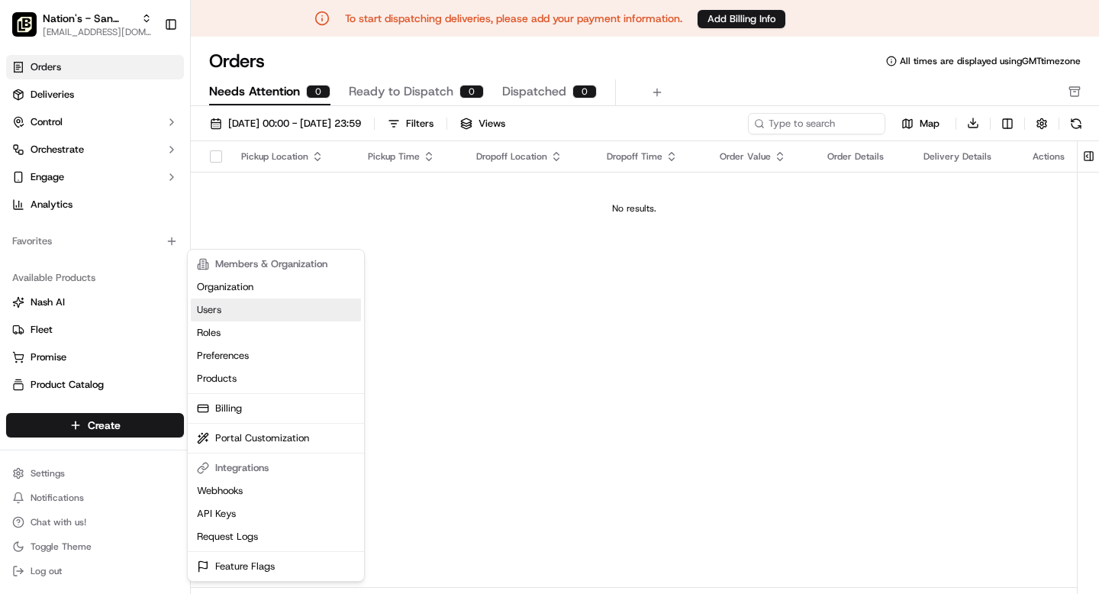
click at [214, 307] on link "Users" at bounding box center [276, 309] width 170 height 23
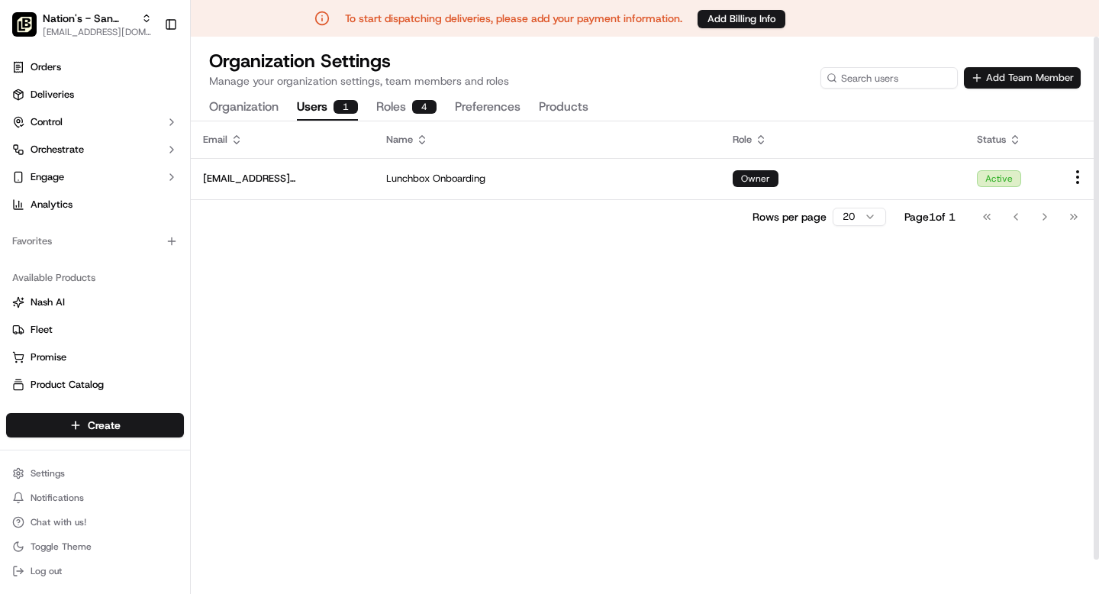
click at [1041, 76] on button "Add Team Member" at bounding box center [1021, 77] width 117 height 21
